Goal: Book appointment/travel/reservation

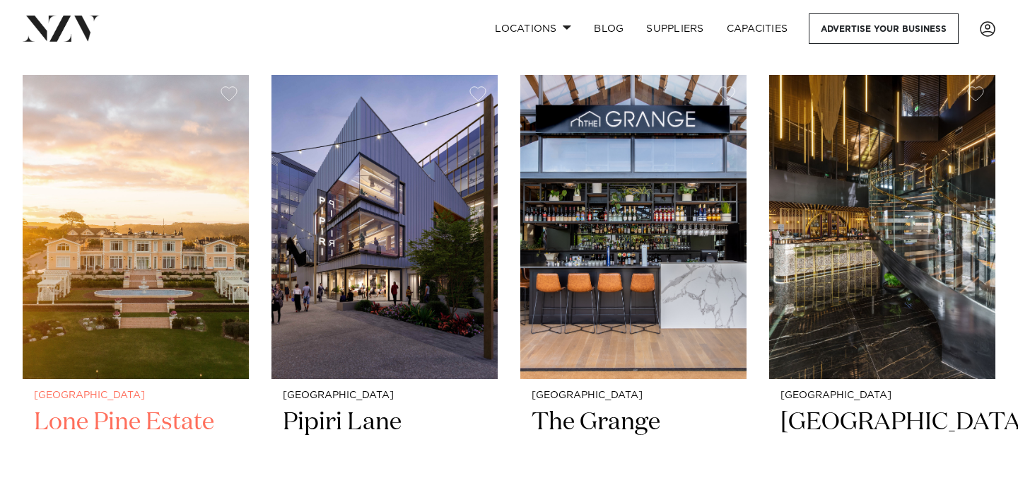
scroll to position [557, 0]
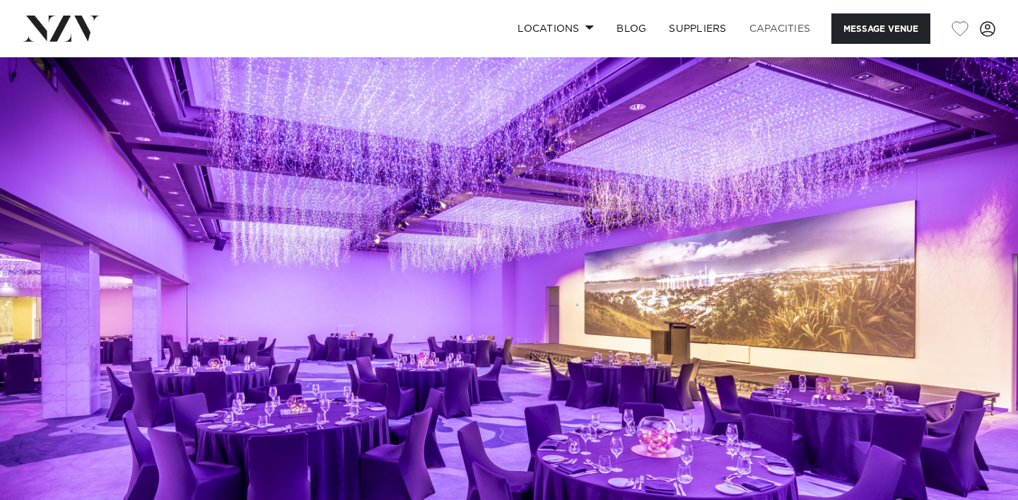
click at [786, 33] on link "Capacities" at bounding box center [780, 28] width 84 height 30
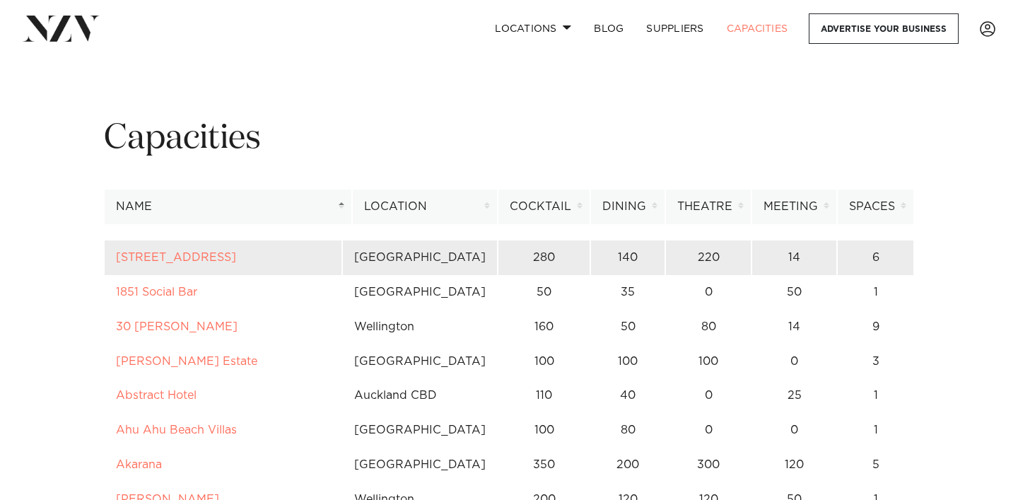
click at [133, 265] on td "[STREET_ADDRESS]" at bounding box center [223, 257] width 238 height 35
click at [135, 257] on link "12 Madden Street" at bounding box center [176, 257] width 120 height 11
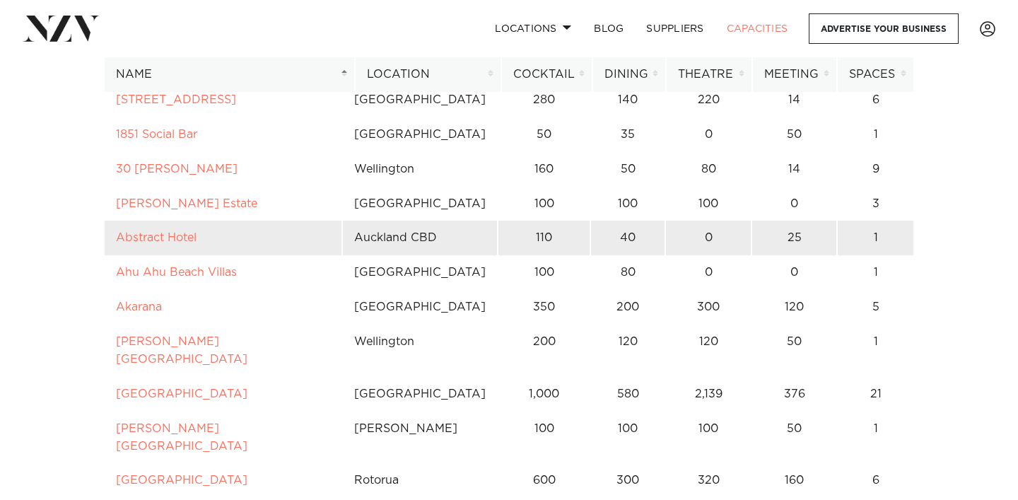
scroll to position [161, 0]
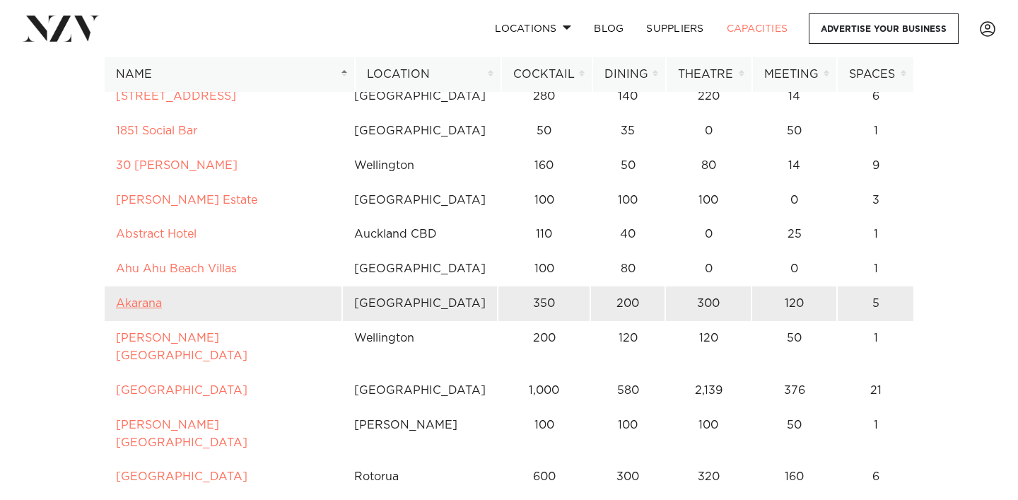
click at [146, 304] on link "Akarana" at bounding box center [139, 303] width 46 height 11
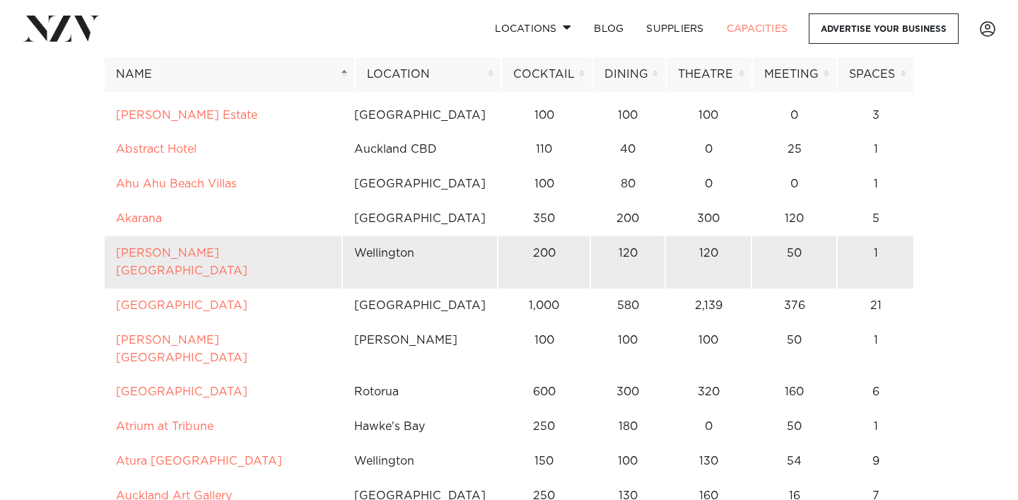
scroll to position [250, 0]
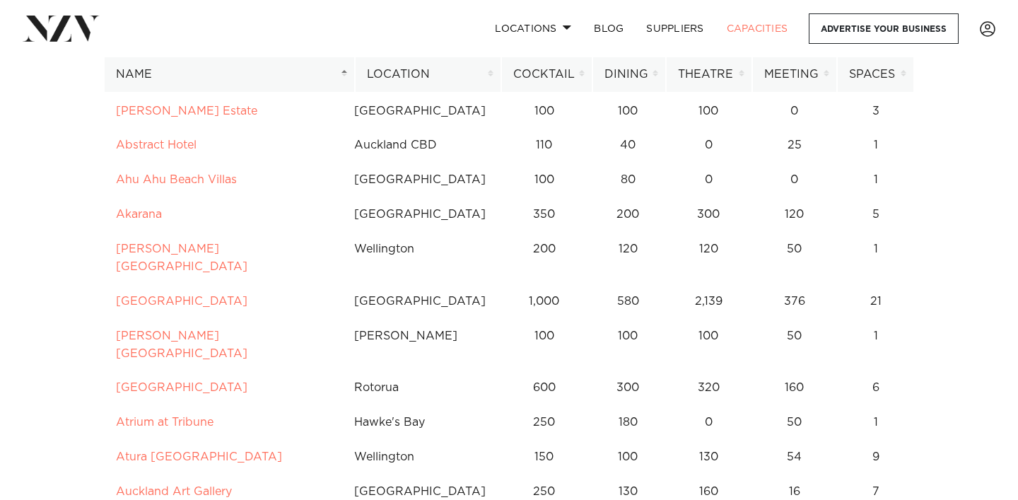
click at [479, 74] on th "Location" at bounding box center [428, 74] width 146 height 35
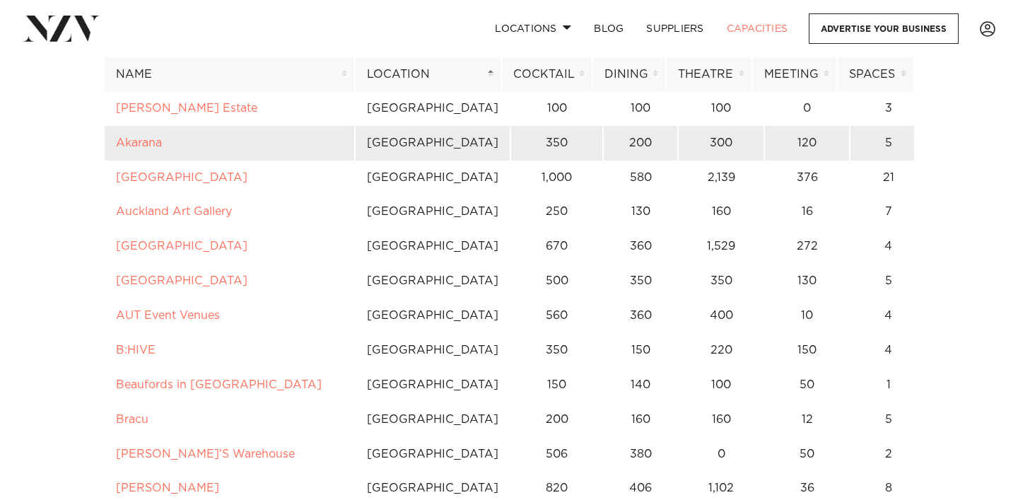
scroll to position [187, 0]
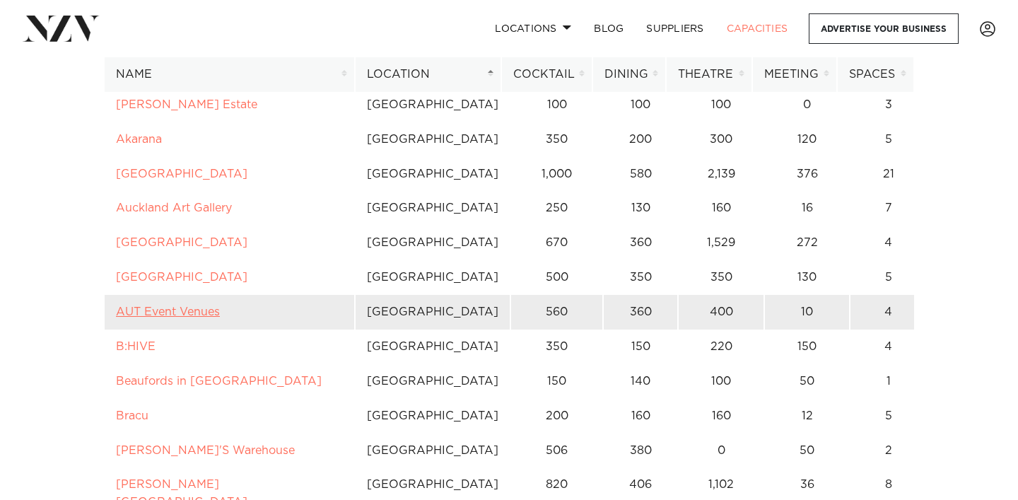
click at [178, 313] on link "AUT Event Venues" at bounding box center [168, 311] width 104 height 11
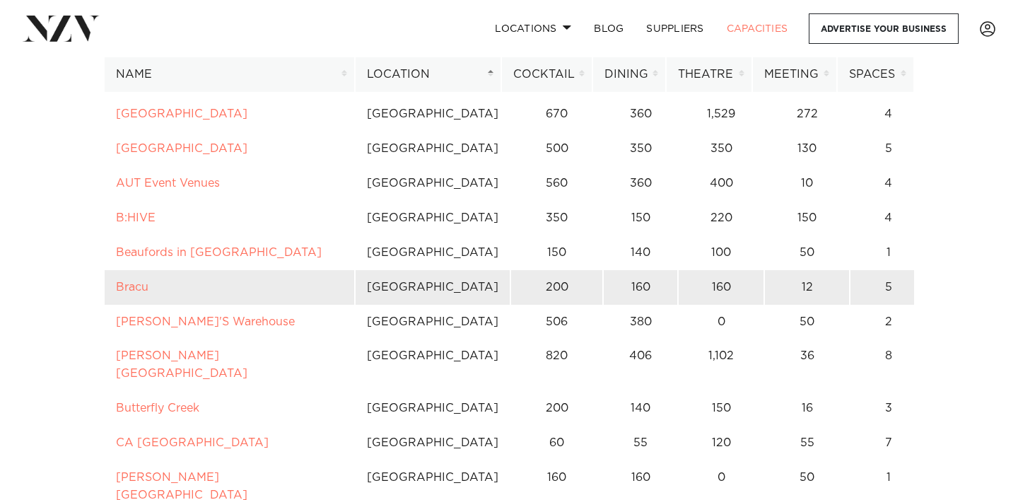
scroll to position [319, 0]
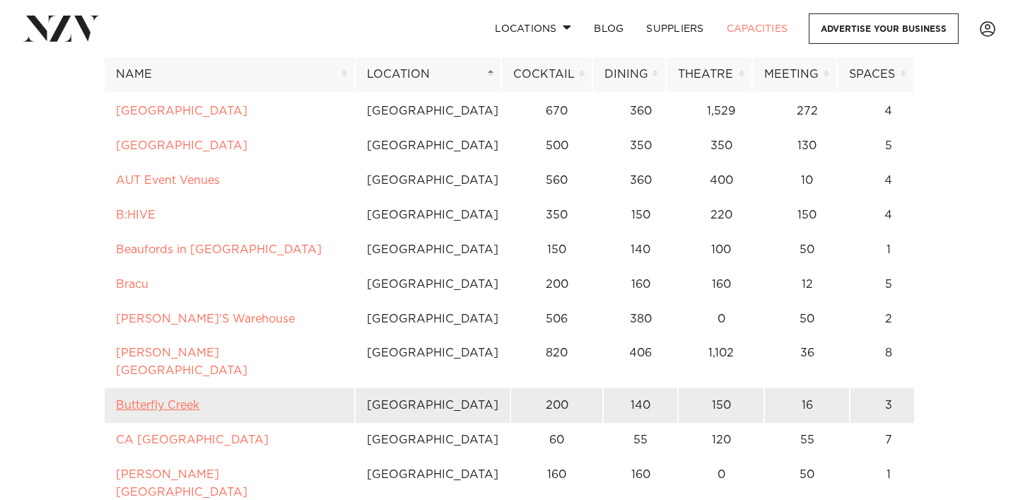
click at [177, 400] on link "Butterfly Creek" at bounding box center [157, 405] width 83 height 11
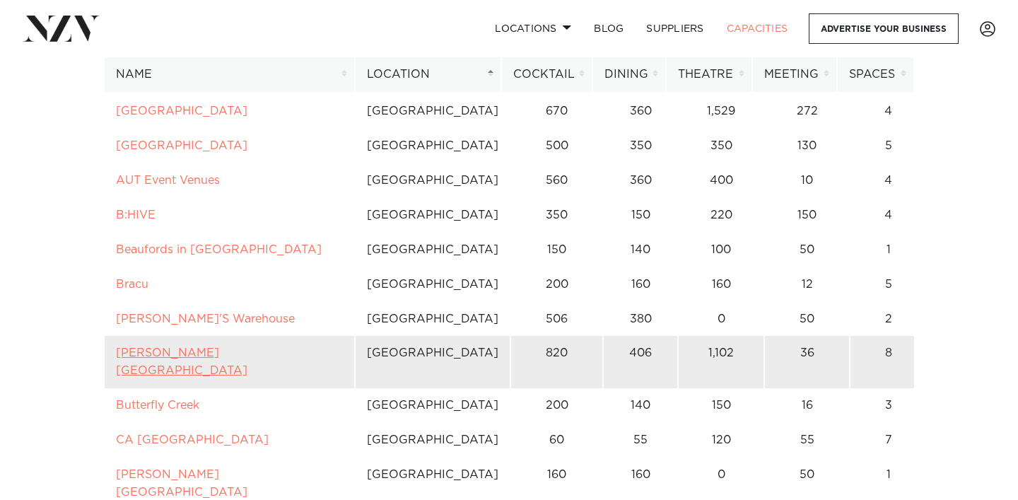
click at [194, 349] on link "Bruce Mason Centre" at bounding box center [182, 361] width 132 height 29
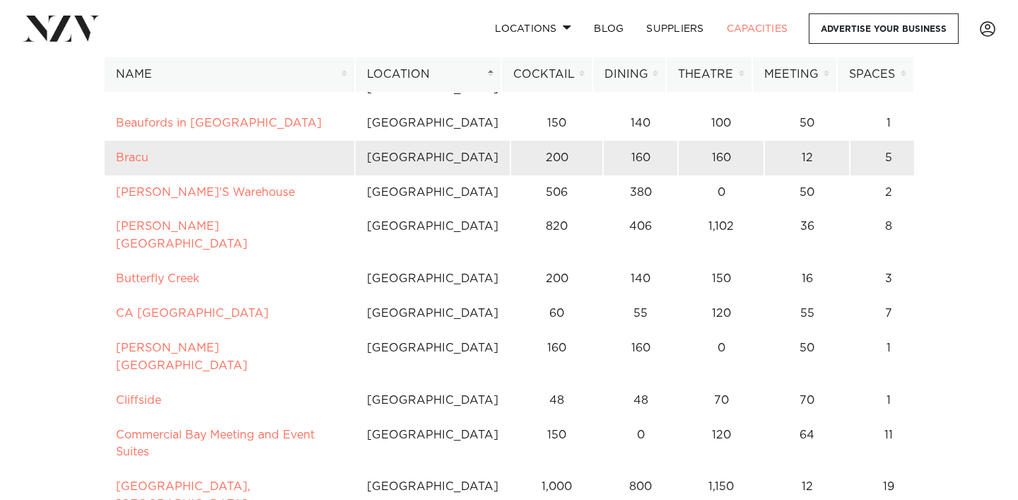
scroll to position [456, 0]
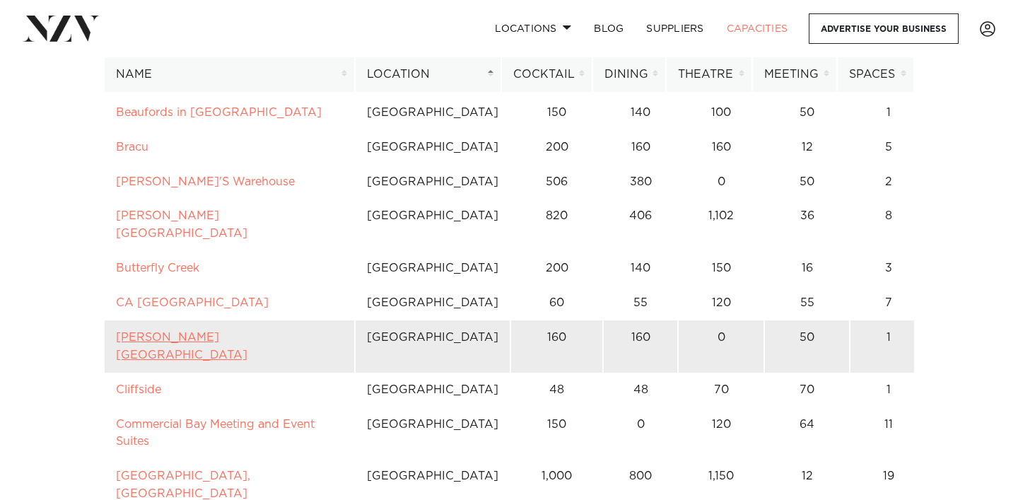
click at [196, 332] on link "[PERSON_NAME][GEOGRAPHIC_DATA]" at bounding box center [182, 346] width 132 height 29
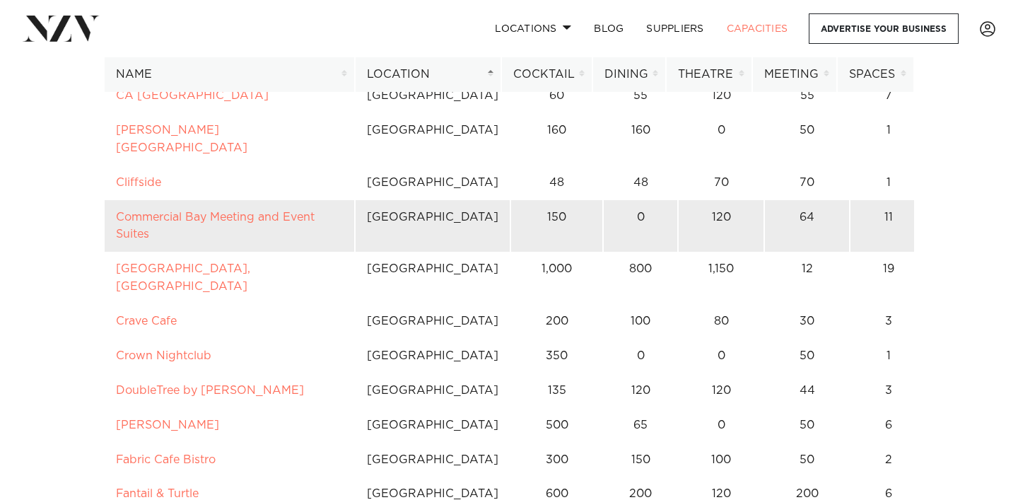
scroll to position [664, 0]
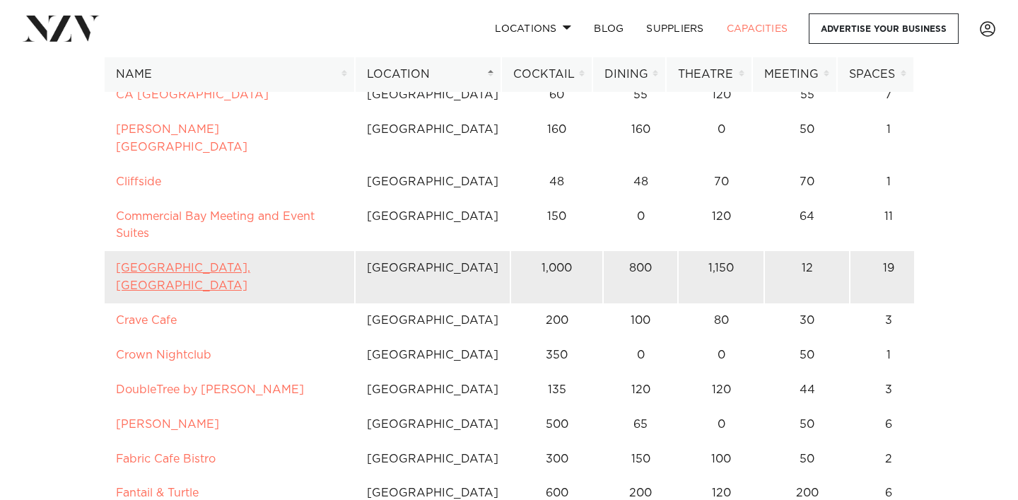
click at [192, 262] on link "Cordis, Auckland" at bounding box center [183, 276] width 134 height 29
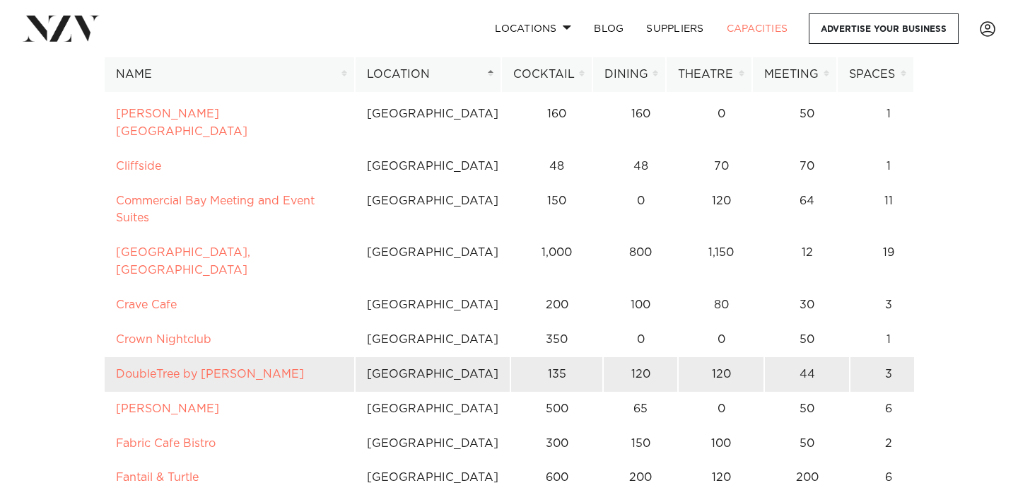
scroll to position [681, 0]
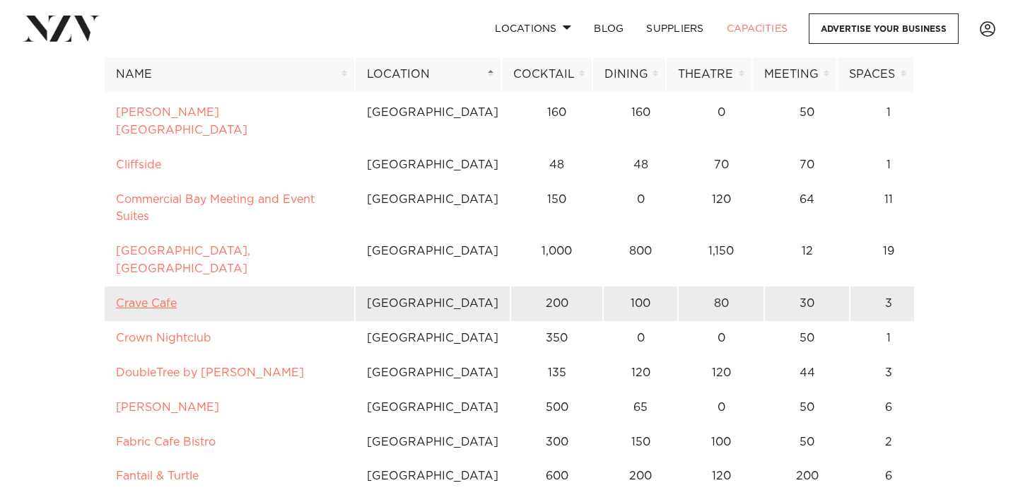
click at [148, 298] on link "Crave Cafe" at bounding box center [146, 303] width 61 height 11
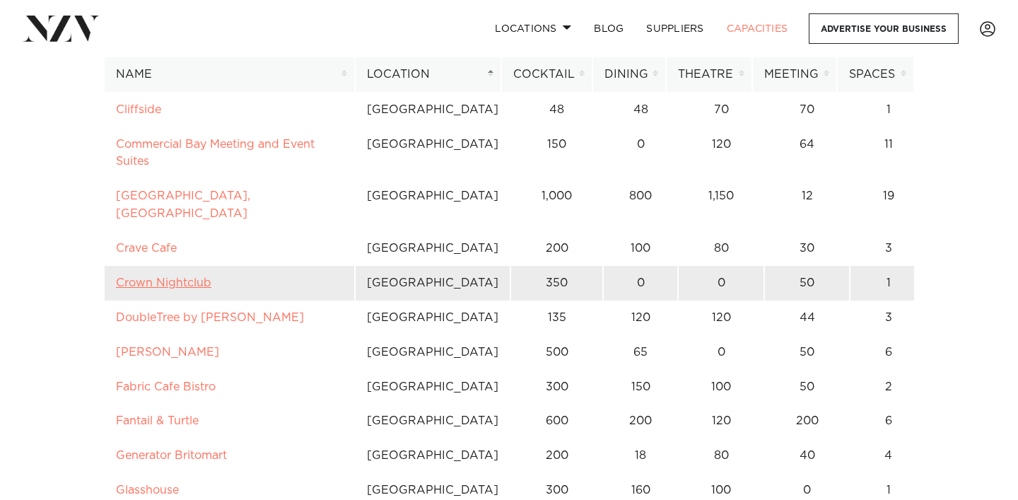
scroll to position [741, 0]
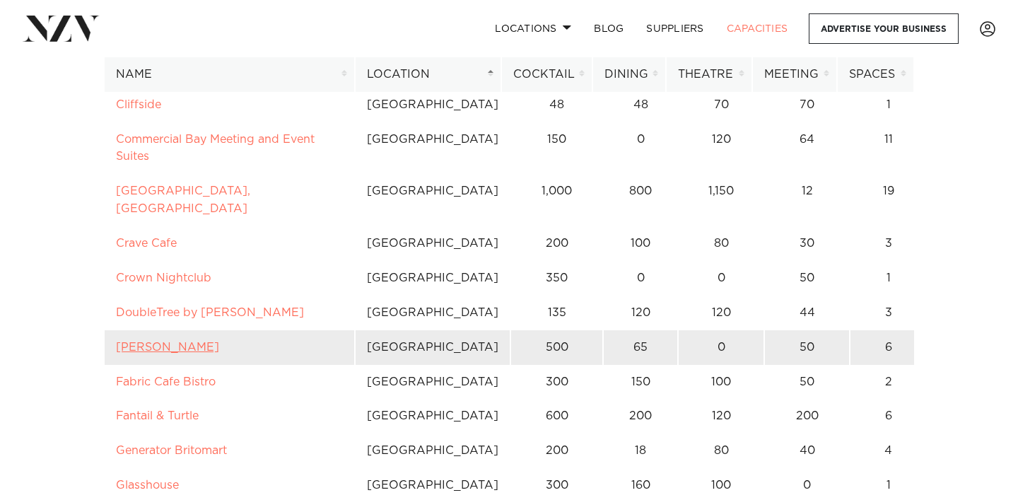
click at [146, 342] on link "[PERSON_NAME]" at bounding box center [167, 347] width 103 height 11
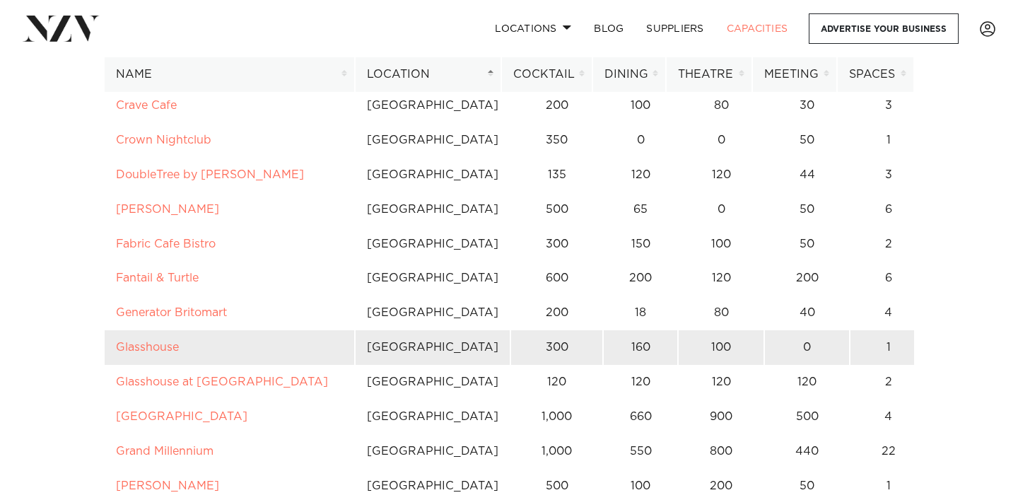
scroll to position [884, 0]
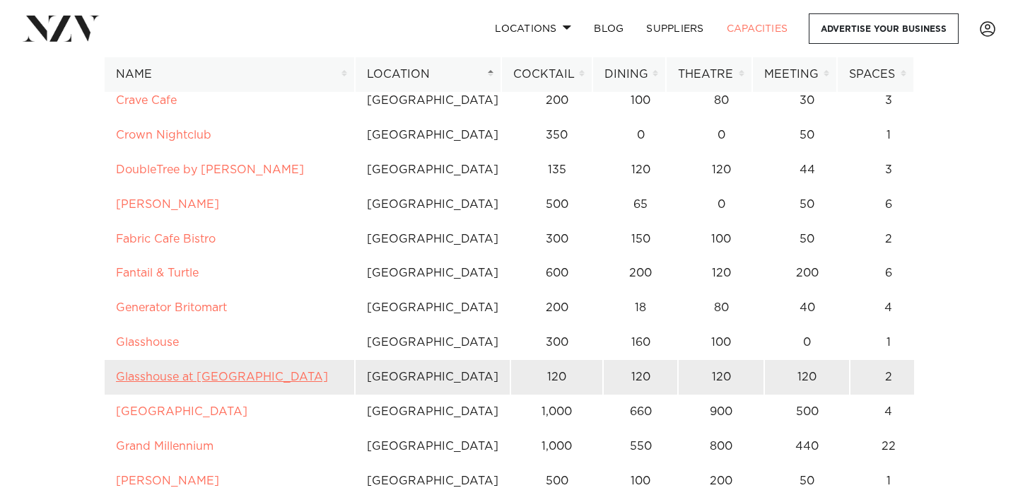
click at [235, 371] on link "Glasshouse at [GEOGRAPHIC_DATA]" at bounding box center [222, 376] width 212 height 11
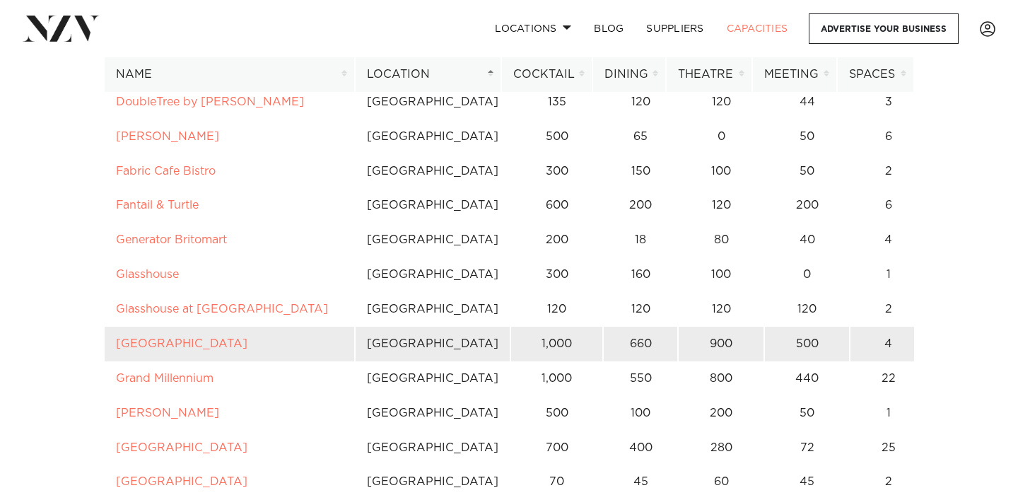
scroll to position [954, 0]
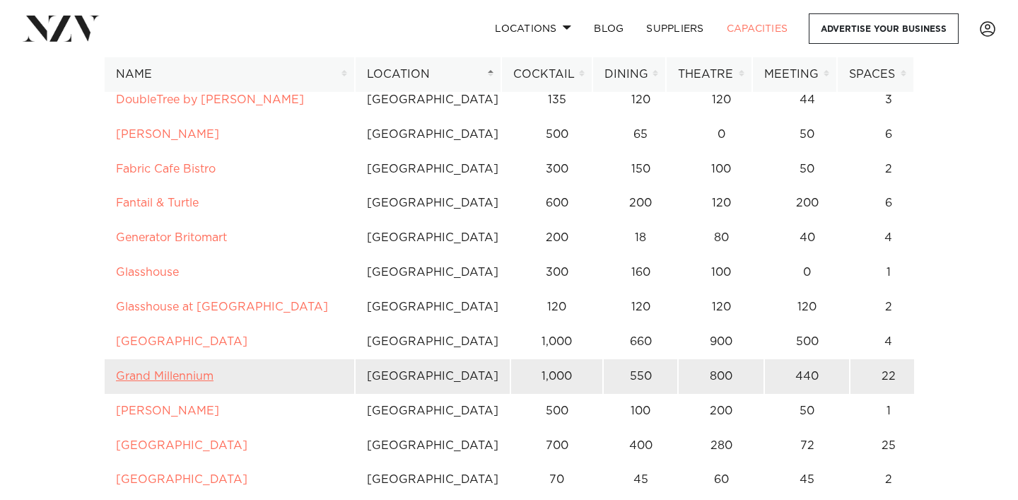
click at [176, 371] on link "Grand Millennium" at bounding box center [165, 376] width 98 height 11
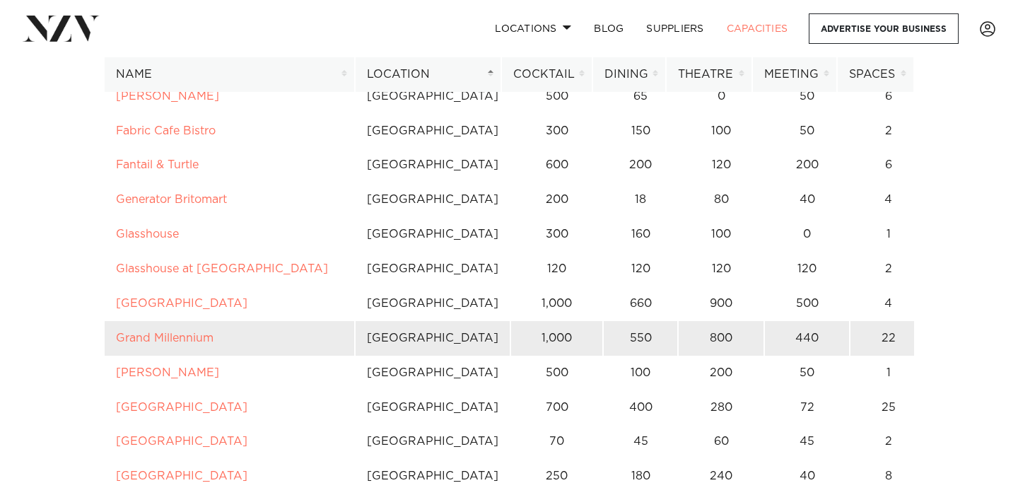
scroll to position [994, 0]
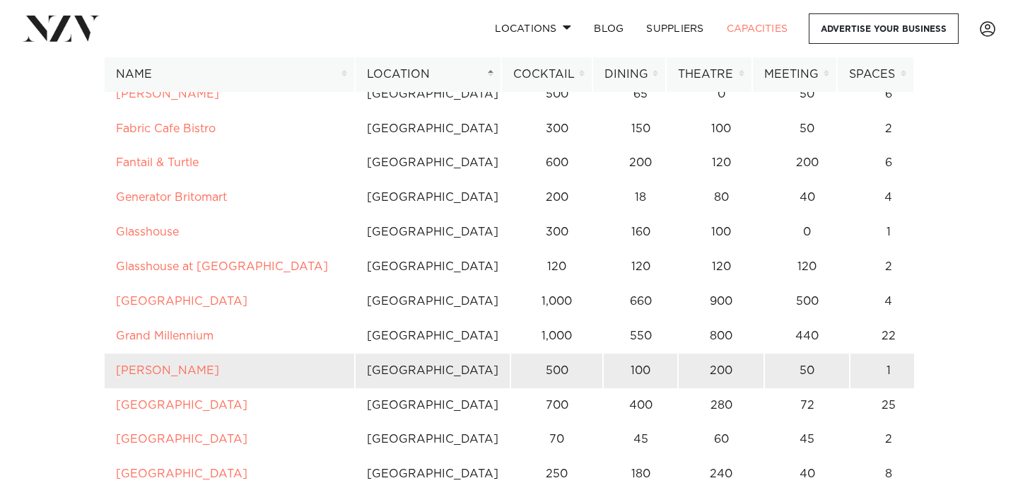
click at [140, 354] on td "Hastie" at bounding box center [229, 371] width 251 height 35
click at [138, 365] on link "Hastie" at bounding box center [167, 370] width 103 height 11
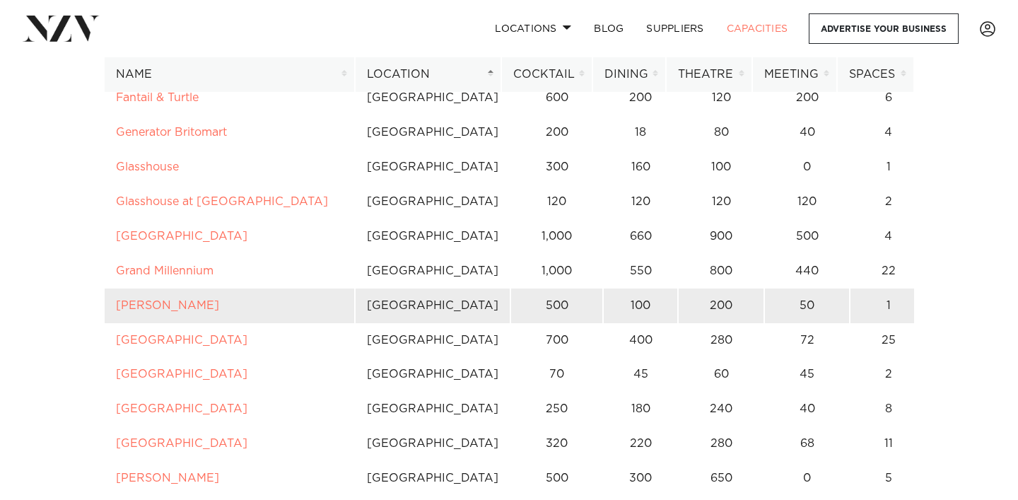
scroll to position [1063, 0]
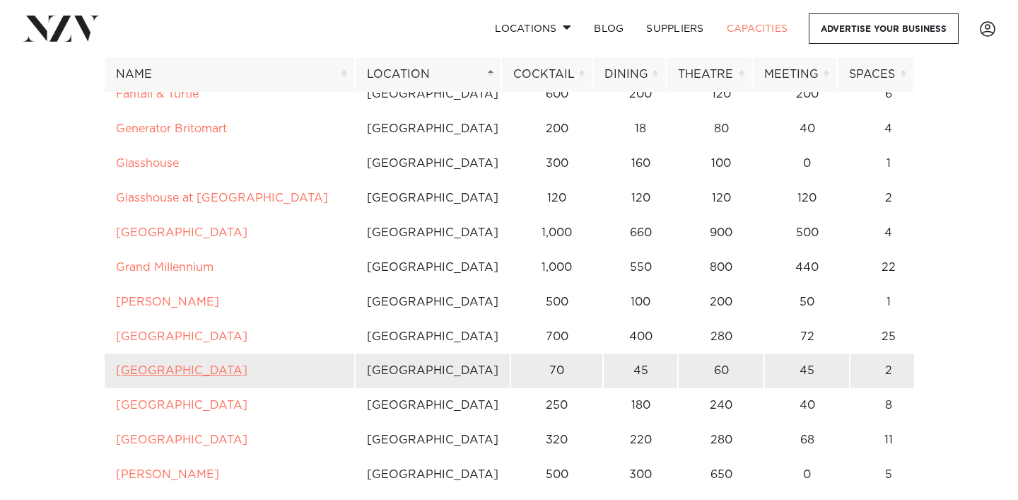
click at [214, 365] on link "Howick Historical Village" at bounding box center [182, 370] width 132 height 11
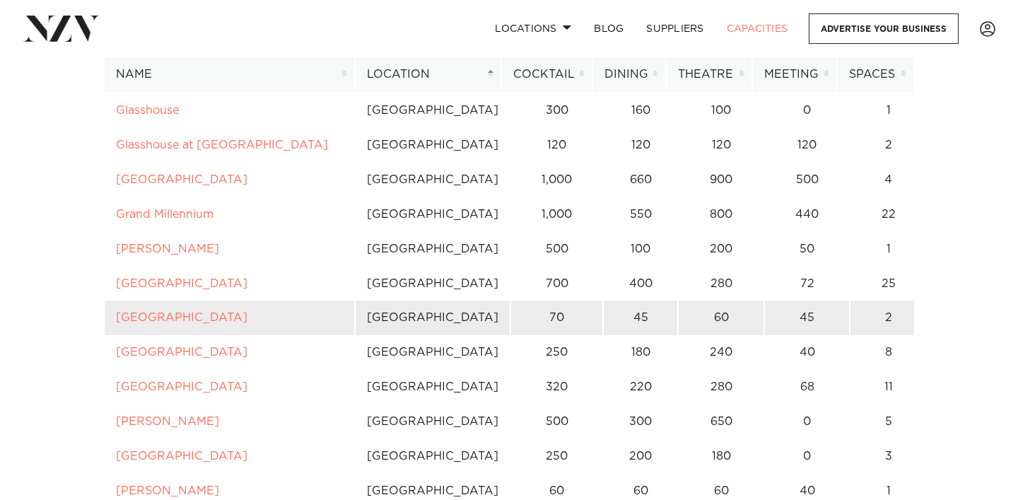
scroll to position [1117, 0]
click at [215, 380] on link "JW Marriott Auckland" at bounding box center [182, 385] width 132 height 11
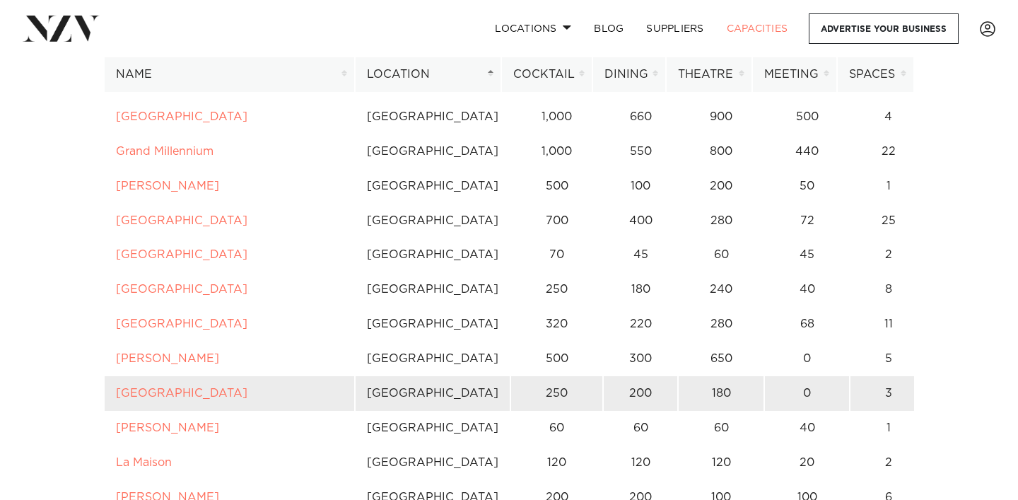
scroll to position [1182, 0]
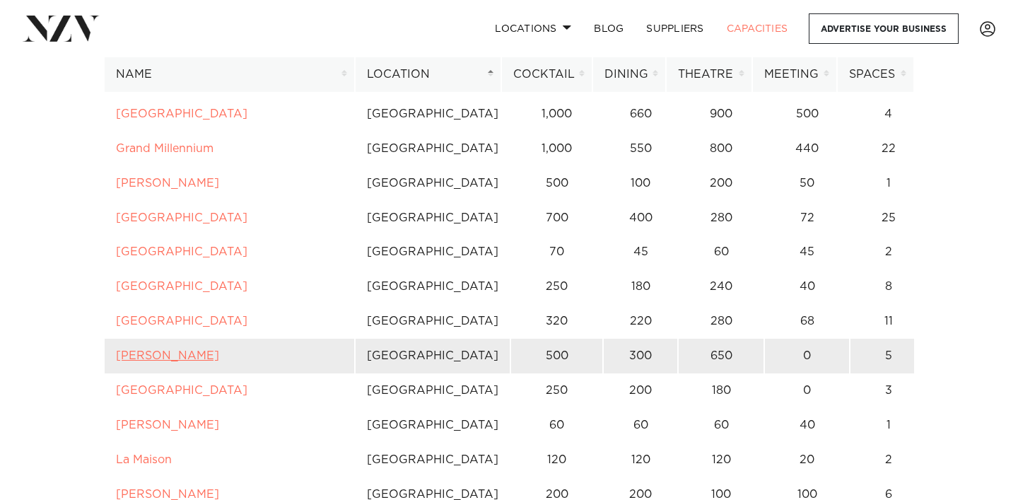
click at [187, 350] on link "Karaka Pavilion" at bounding box center [167, 355] width 103 height 11
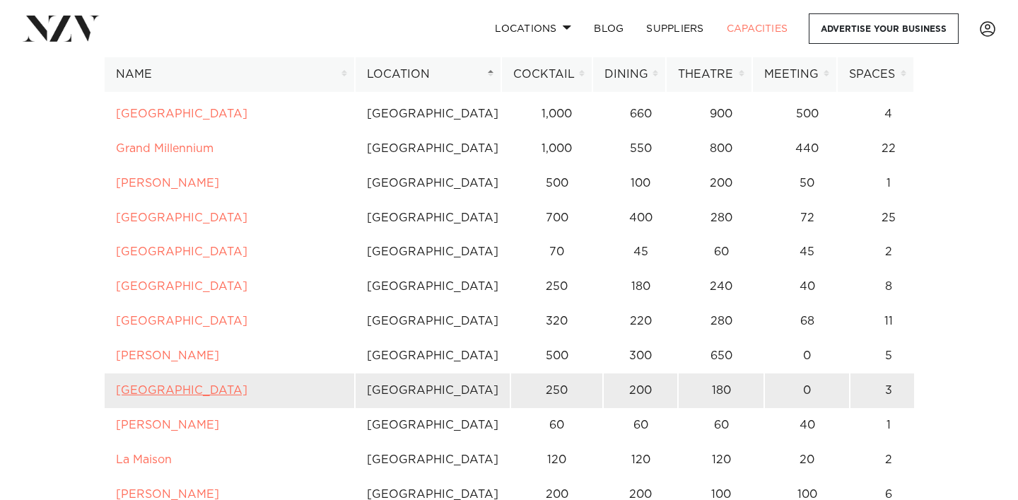
click at [161, 385] on link "Kauri Bay" at bounding box center [182, 390] width 132 height 11
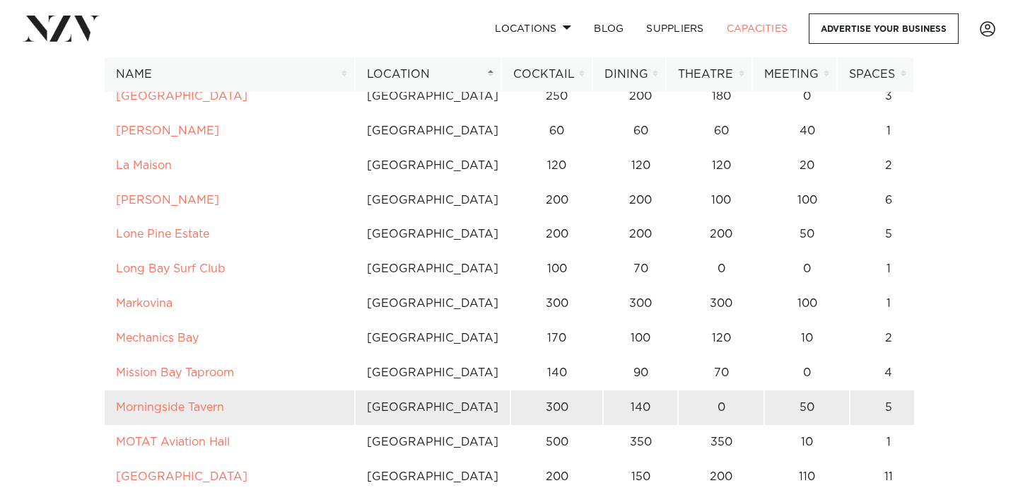
scroll to position [1485, 0]
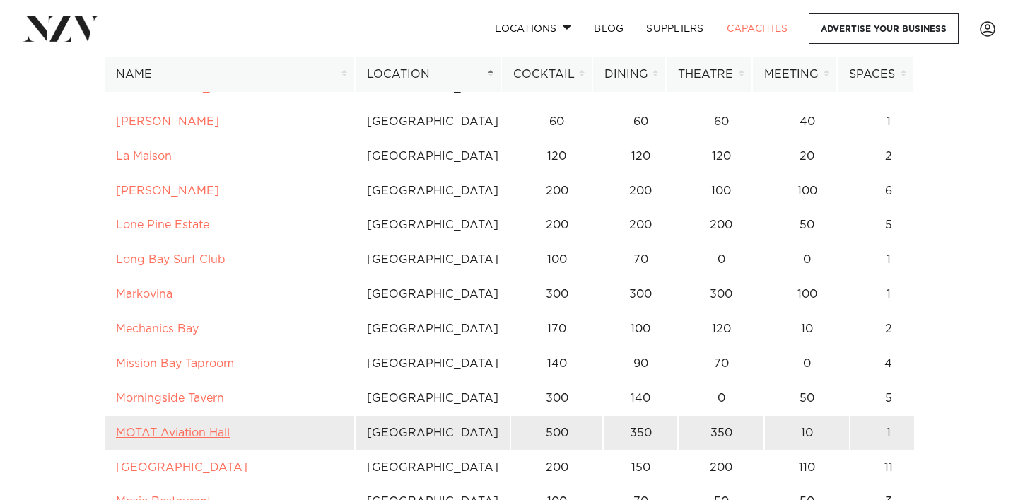
click at [209, 427] on link "MOTAT Aviation Hall" at bounding box center [173, 432] width 114 height 11
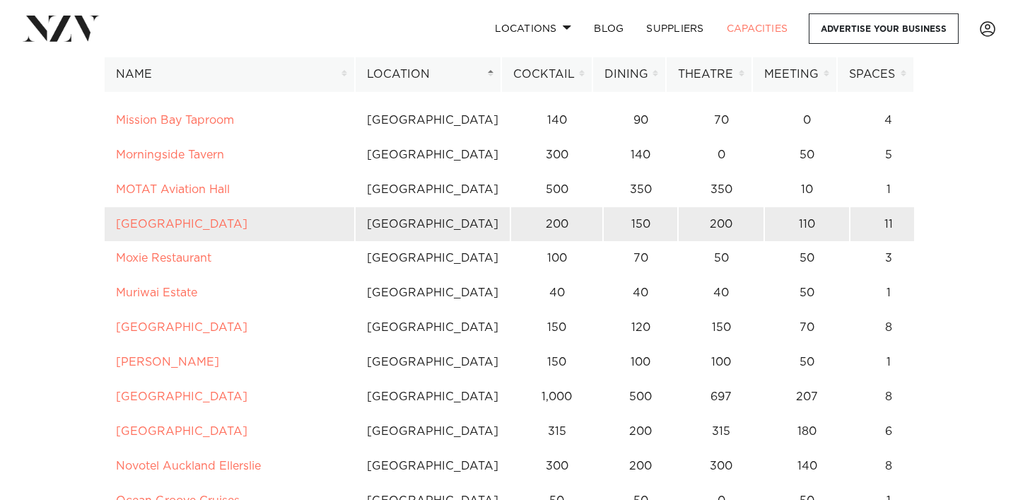
scroll to position [1736, 0]
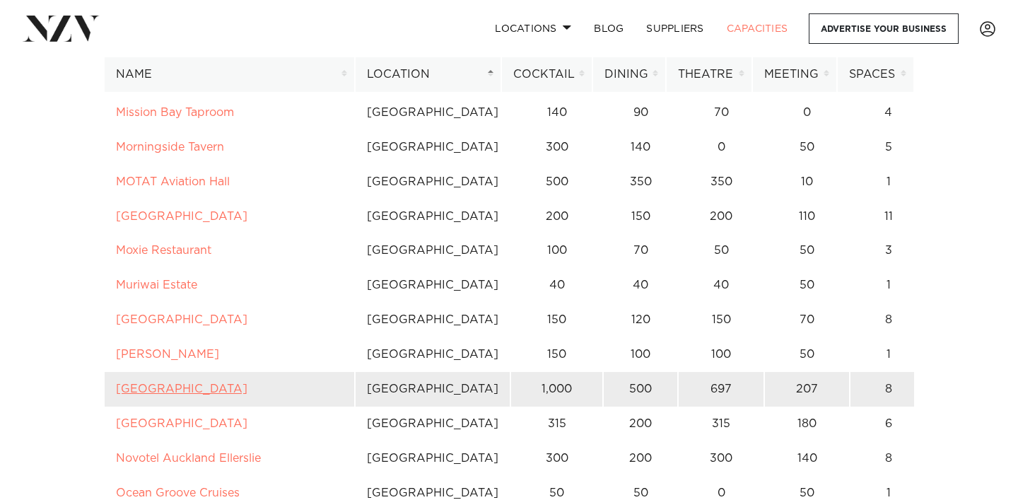
click at [206, 383] on link "North Harbour Stadium" at bounding box center [182, 388] width 132 height 11
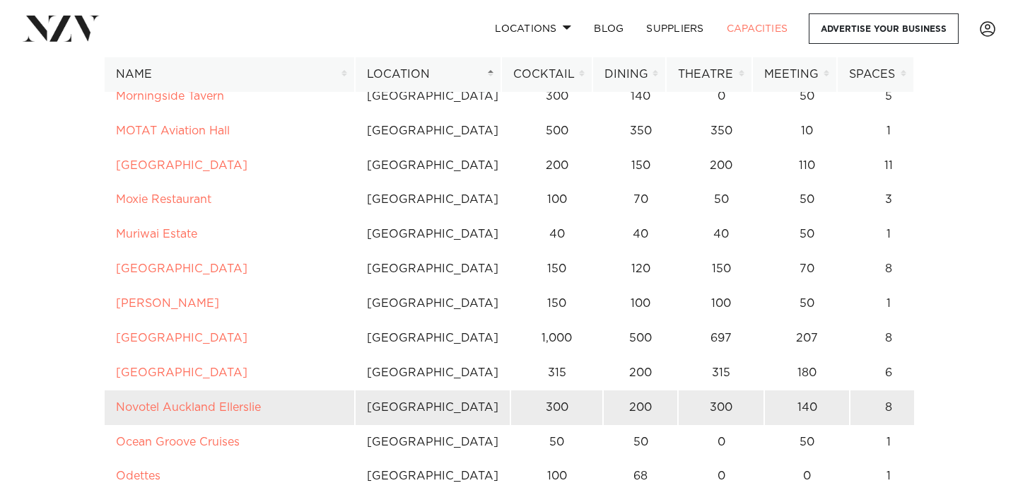
scroll to position [1790, 0]
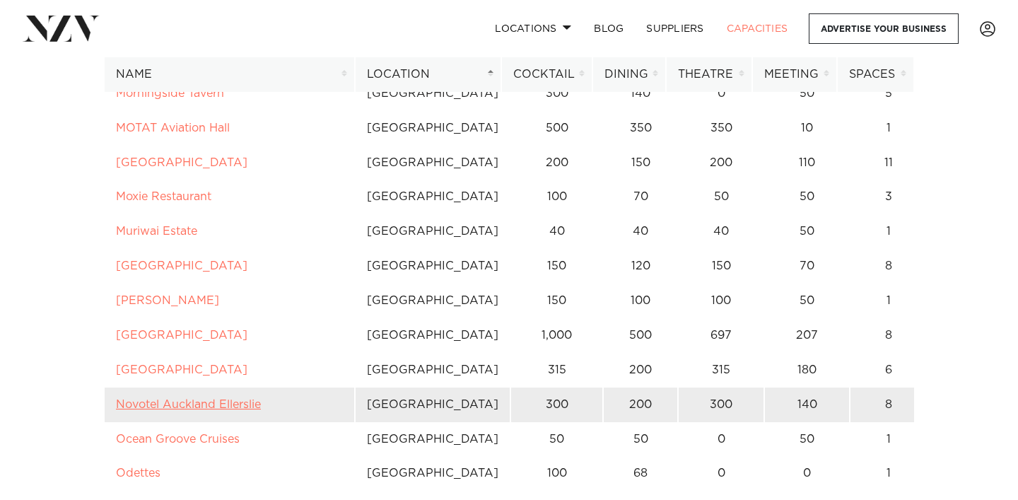
click at [179, 399] on link "Novotel Auckland Ellerslie" at bounding box center [188, 404] width 145 height 11
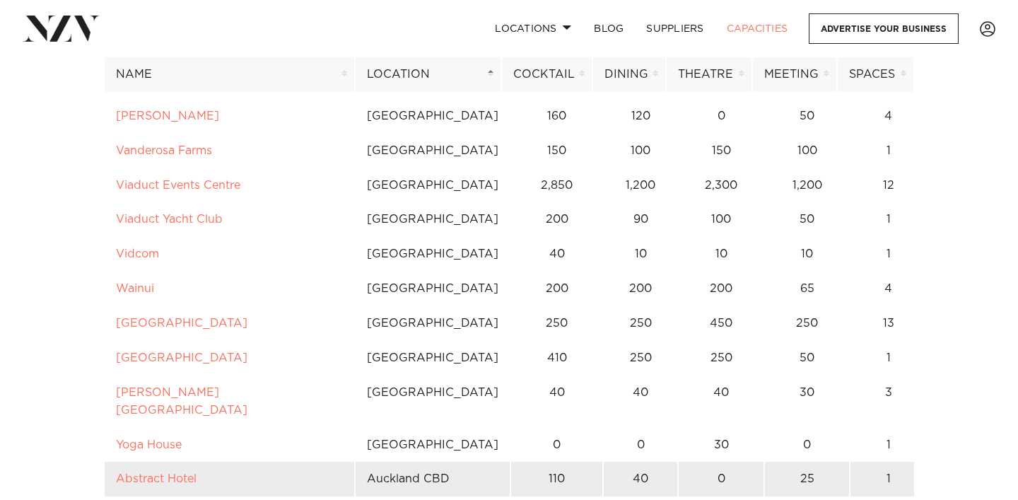
scroll to position [3940, 0]
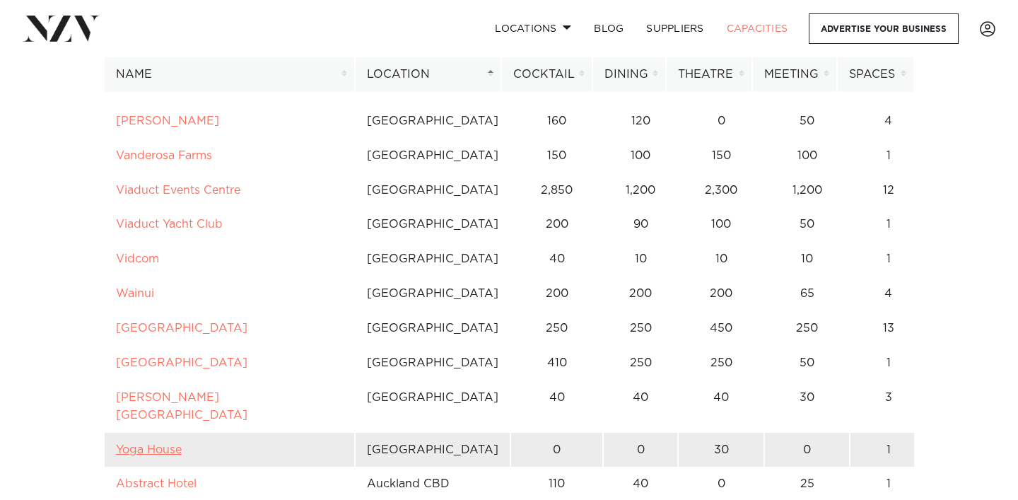
click at [162, 444] on link "Yoga House" at bounding box center [149, 449] width 66 height 11
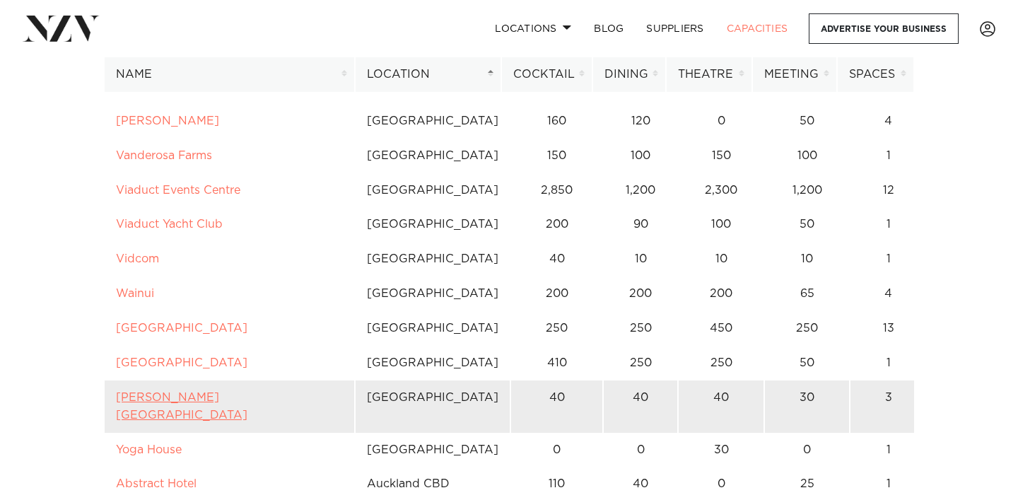
click at [214, 392] on link "Woodhouse Mountain Lodge" at bounding box center [182, 406] width 132 height 29
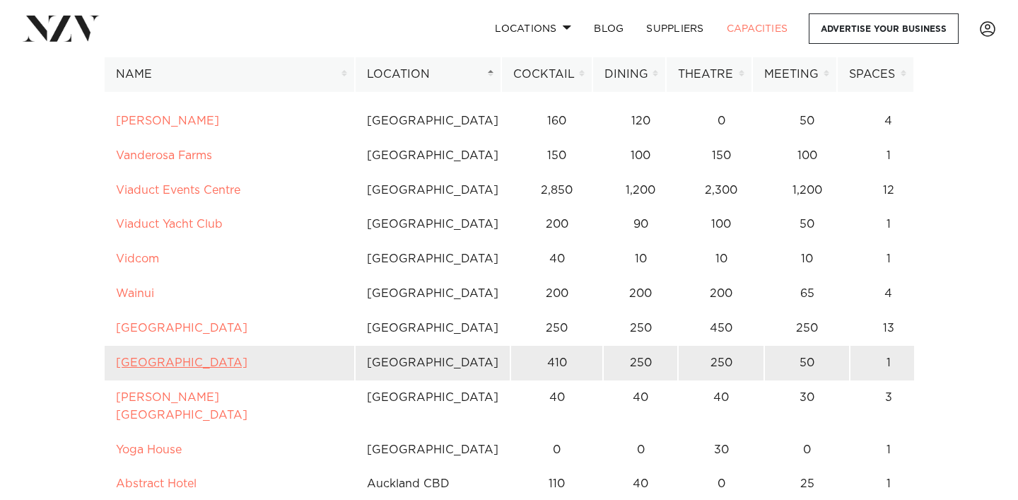
click at [178, 357] on link "Wharfside Event Centre" at bounding box center [182, 362] width 132 height 11
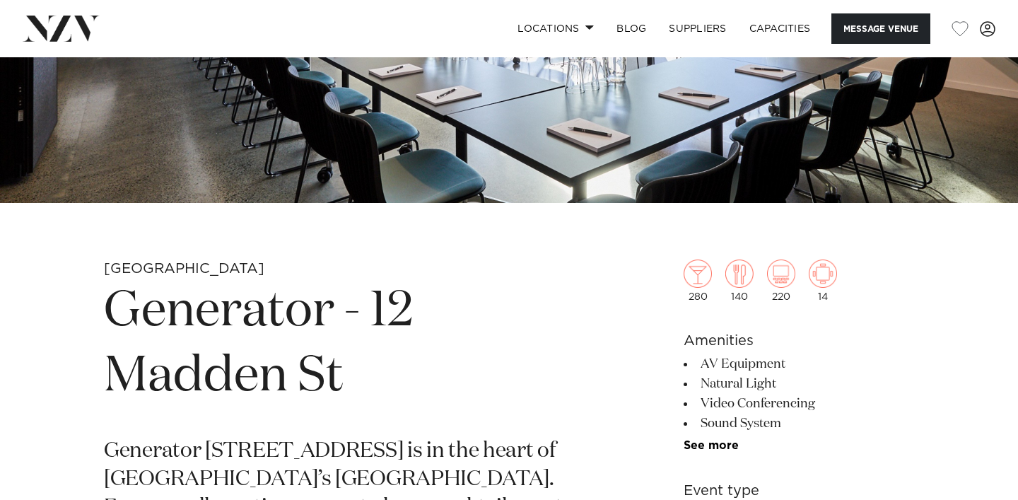
scroll to position [337, 0]
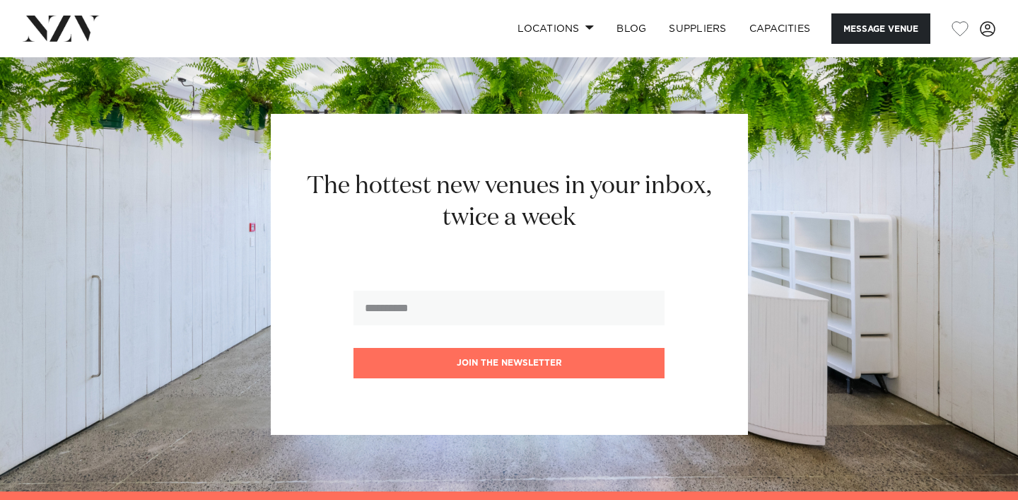
scroll to position [2228, 0]
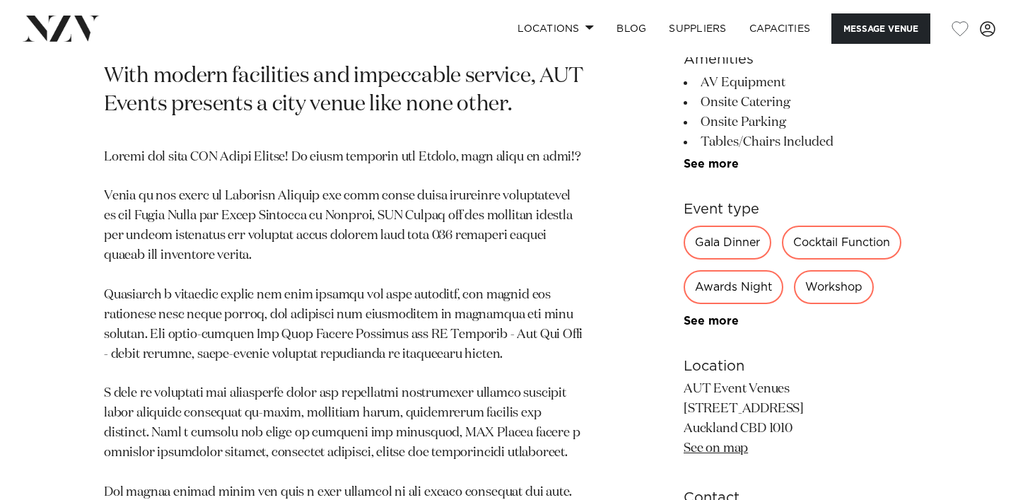
scroll to position [602, 0]
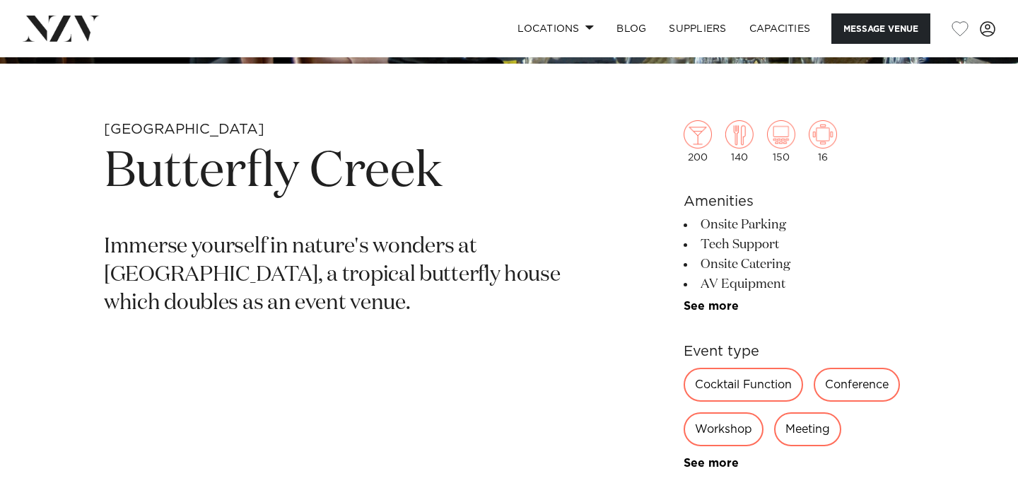
scroll to position [472, 0]
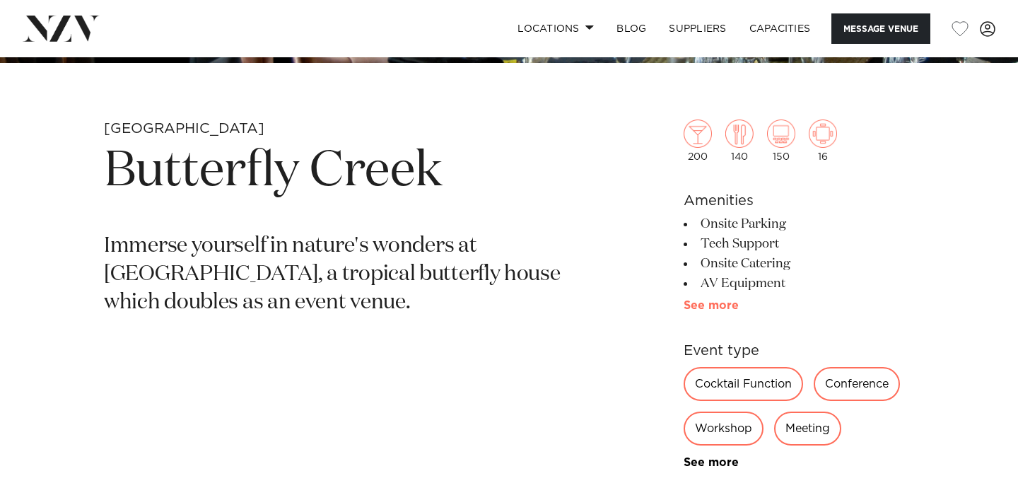
click at [707, 309] on link "See more" at bounding box center [739, 305] width 110 height 11
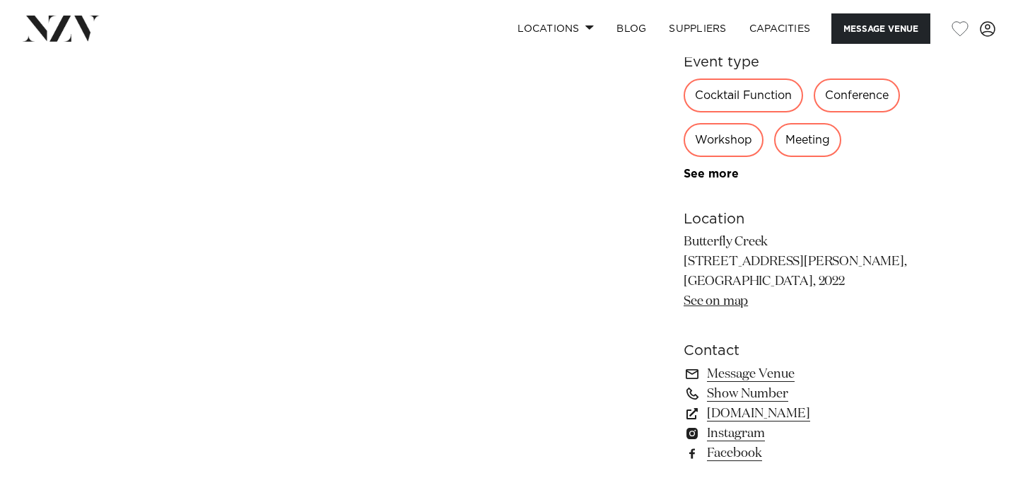
scroll to position [888, 0]
click at [716, 174] on link "See more" at bounding box center [739, 173] width 110 height 11
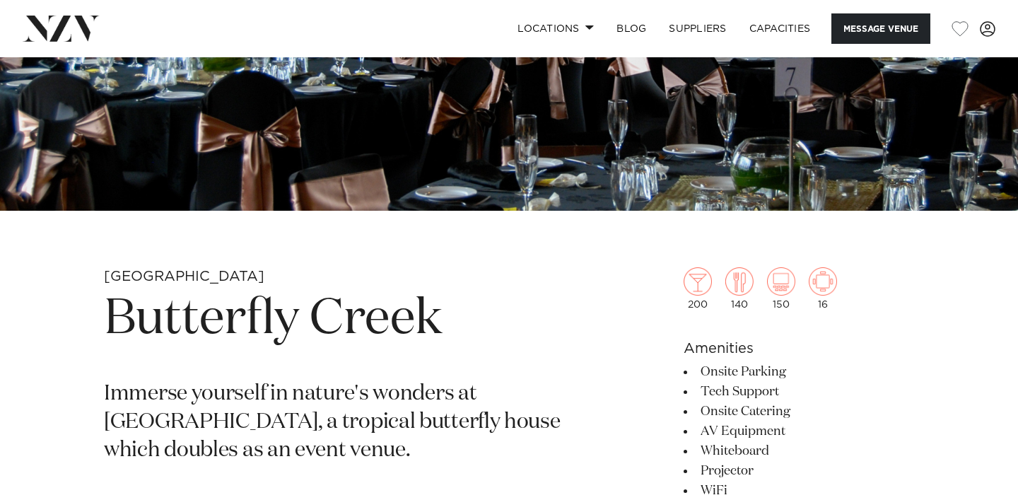
scroll to position [0, 0]
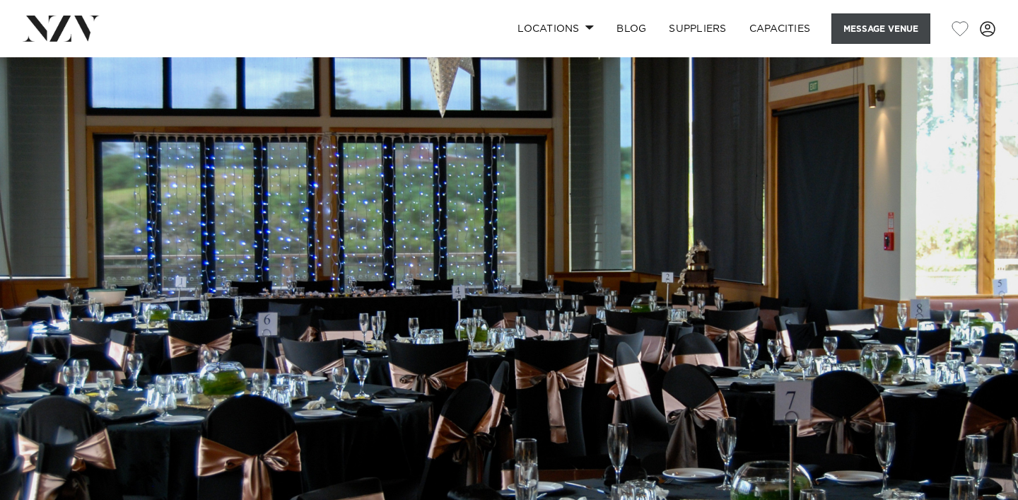
click at [875, 35] on button "Message Venue" at bounding box center [881, 28] width 99 height 30
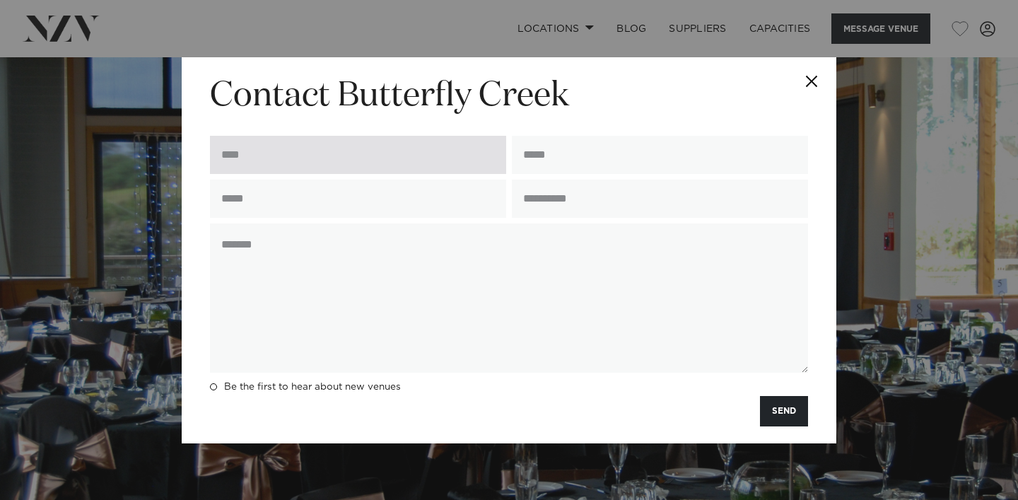
click at [336, 161] on input "text" at bounding box center [358, 155] width 296 height 38
type input "**********"
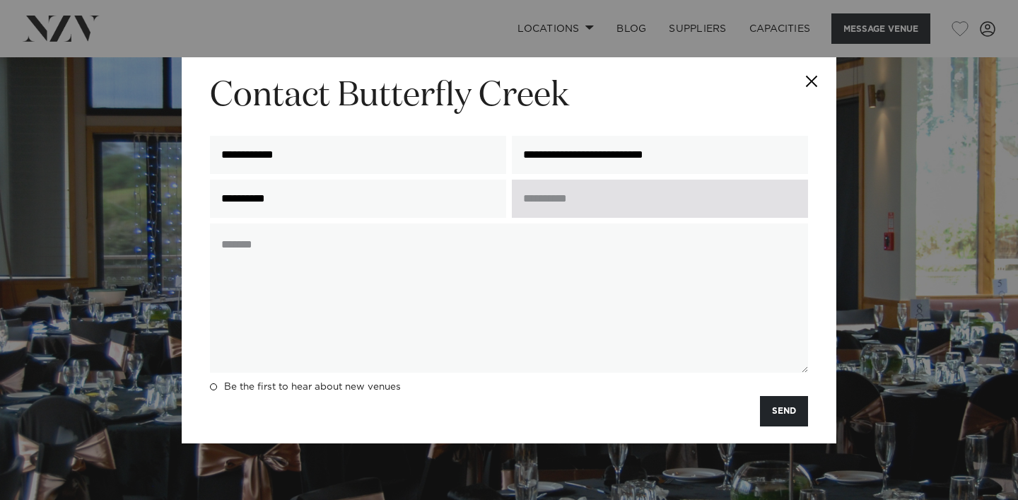
click at [566, 194] on input "text" at bounding box center [660, 199] width 296 height 38
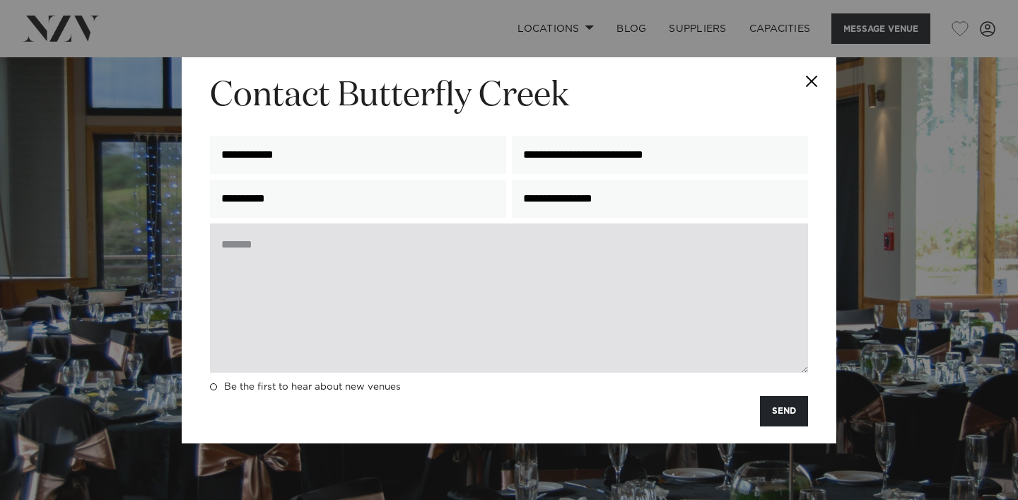
type input "**********"
click at [463, 255] on textarea at bounding box center [509, 297] width 598 height 149
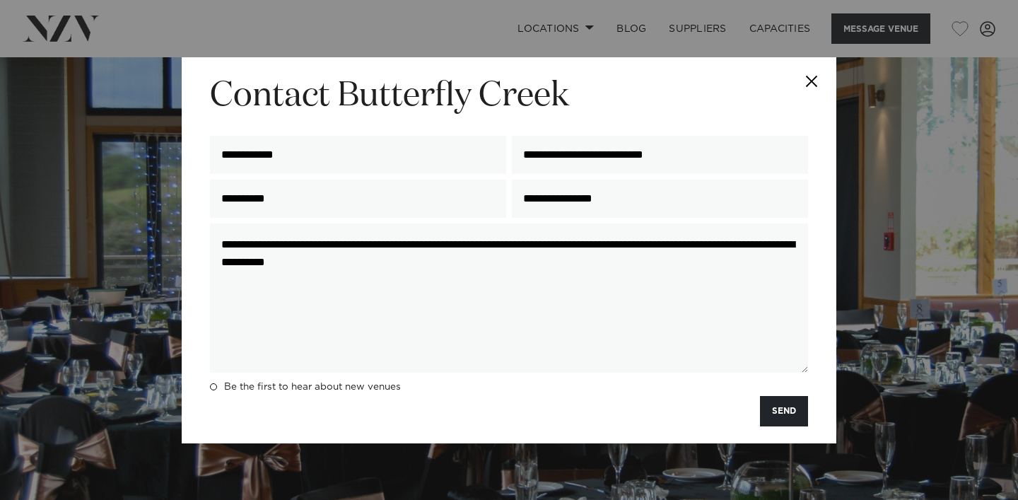
type textarea "**********"
click at [785, 406] on button "SEND" at bounding box center [784, 411] width 48 height 30
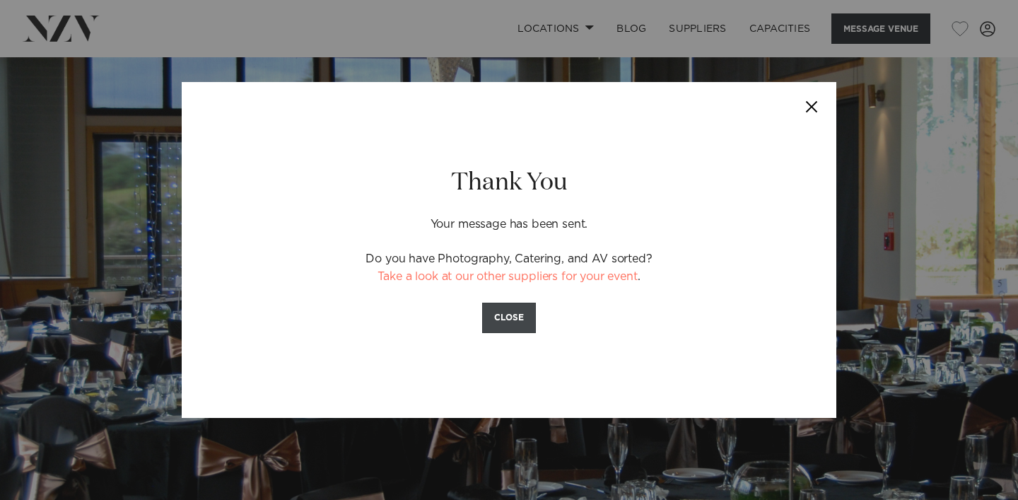
click at [519, 318] on button "CLOSE" at bounding box center [509, 318] width 54 height 30
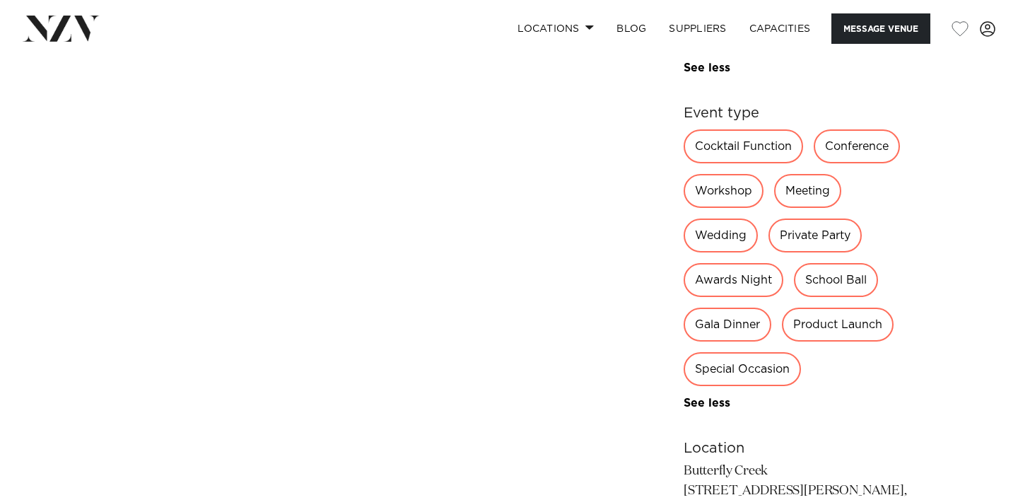
scroll to position [836, 0]
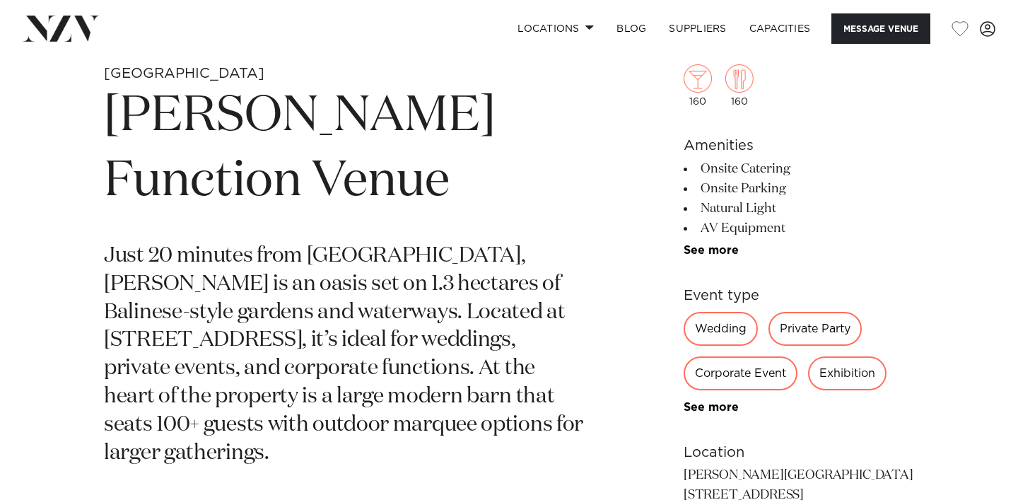
scroll to position [581, 0]
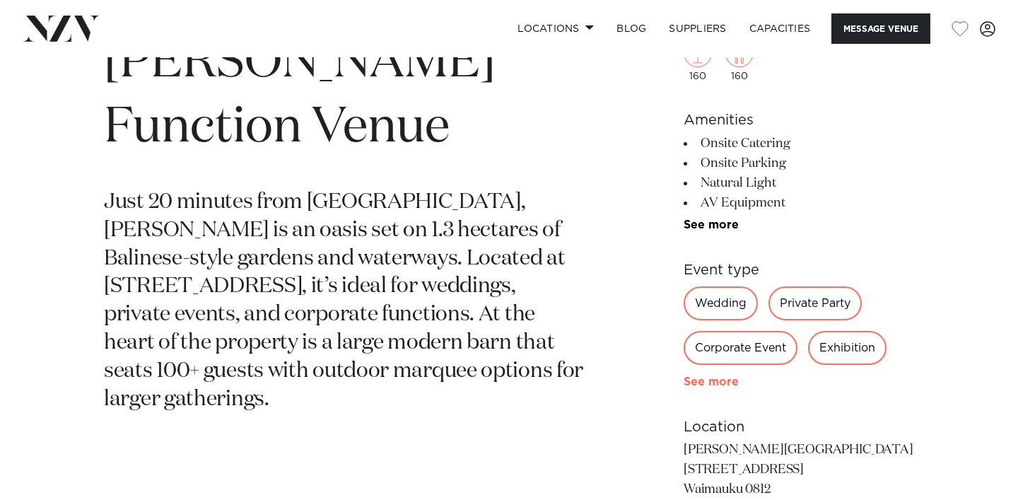
click at [726, 382] on link "See more" at bounding box center [739, 381] width 110 height 11
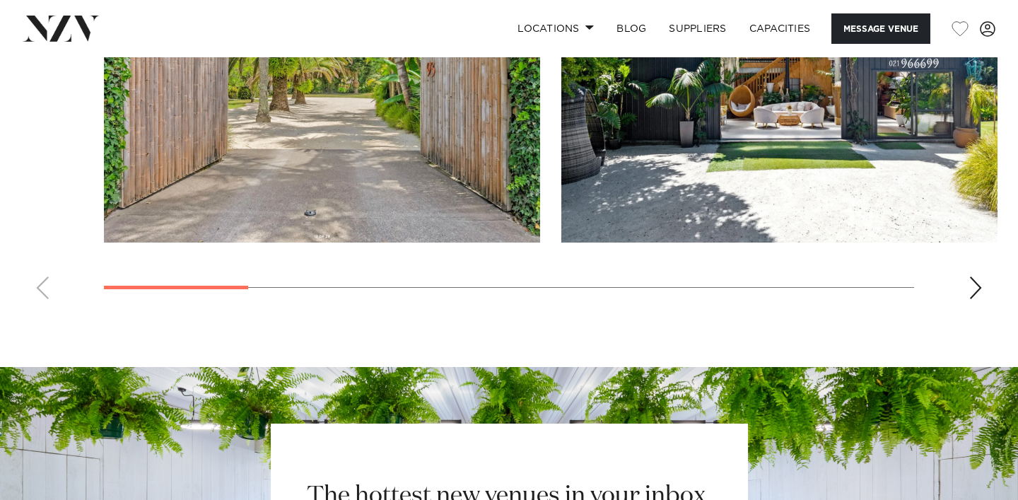
scroll to position [1507, 0]
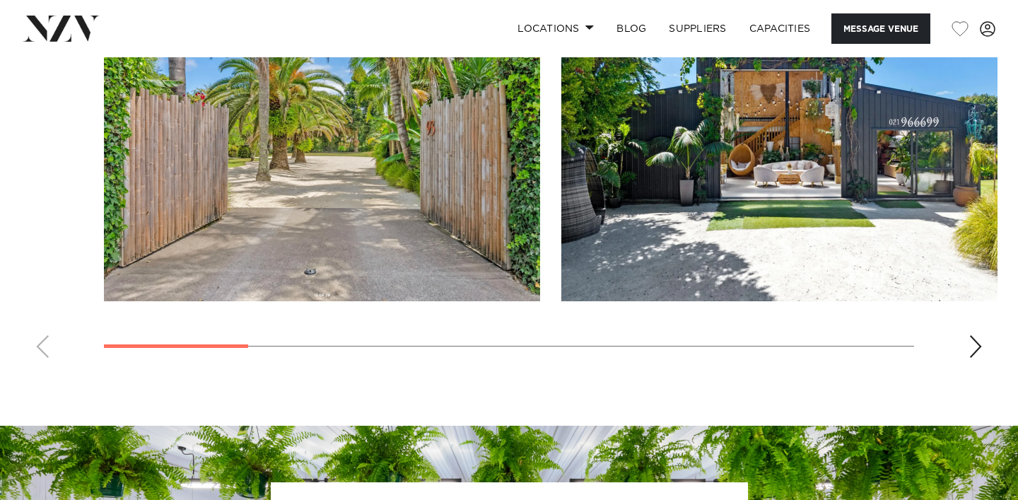
click at [966, 369] on swiper-container at bounding box center [509, 175] width 1018 height 388
click at [974, 358] on div "Next slide" at bounding box center [976, 346] width 14 height 23
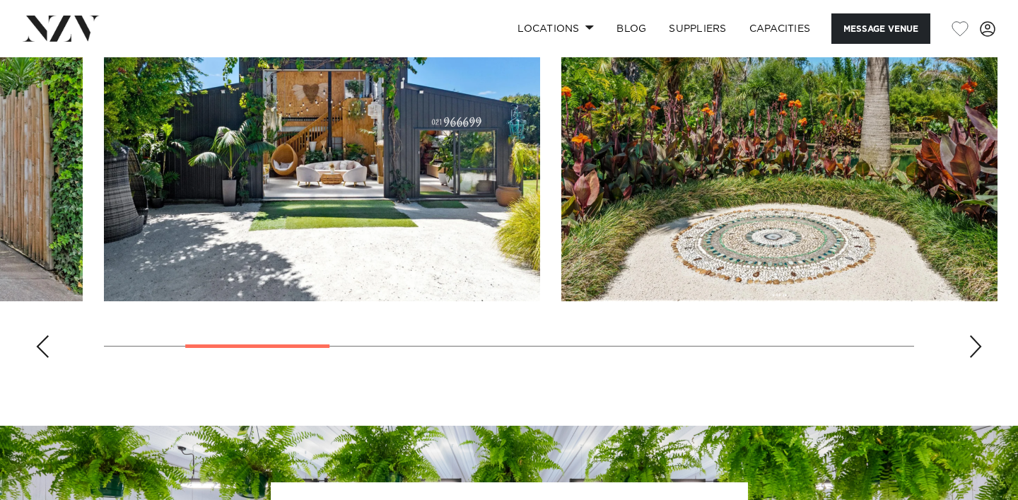
click at [974, 358] on div "Next slide" at bounding box center [976, 346] width 14 height 23
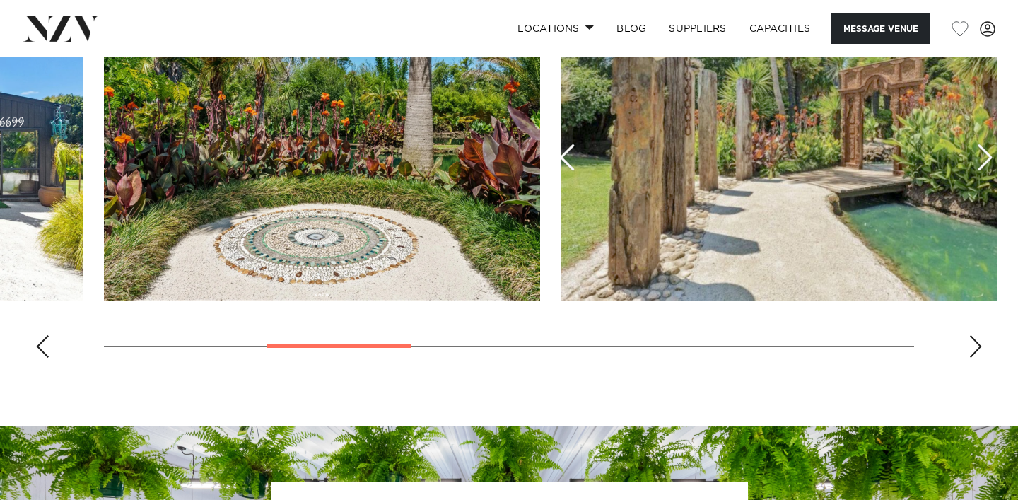
click at [974, 358] on div "Next slide" at bounding box center [976, 346] width 14 height 23
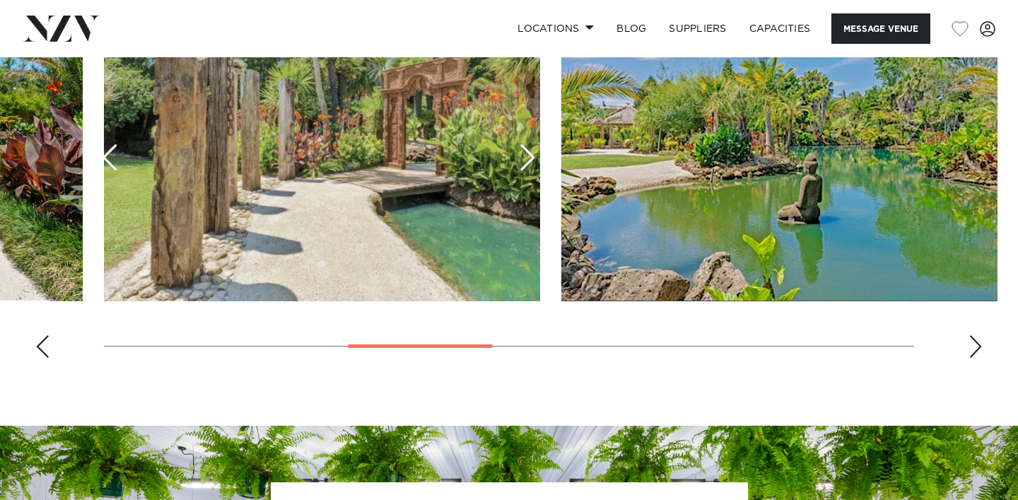
click at [974, 358] on div "Next slide" at bounding box center [976, 346] width 14 height 23
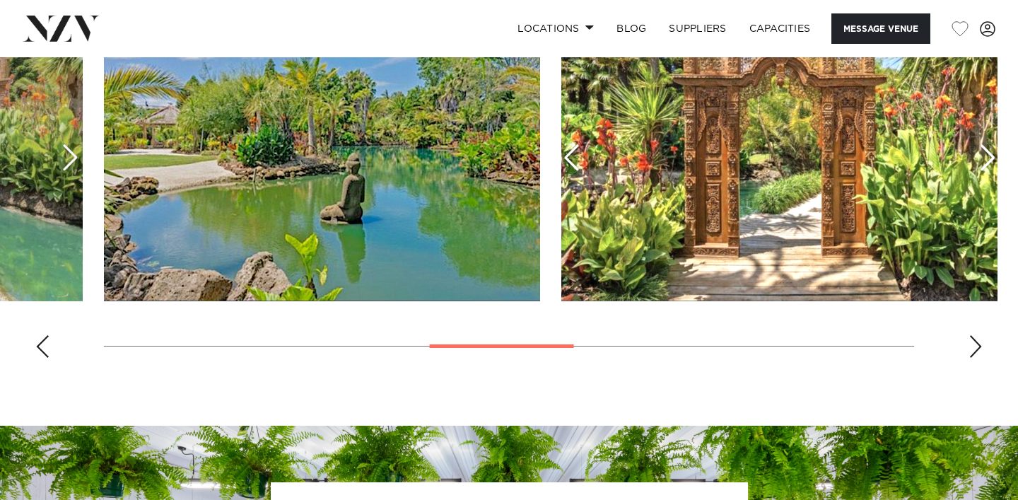
click at [974, 358] on div "Next slide" at bounding box center [976, 346] width 14 height 23
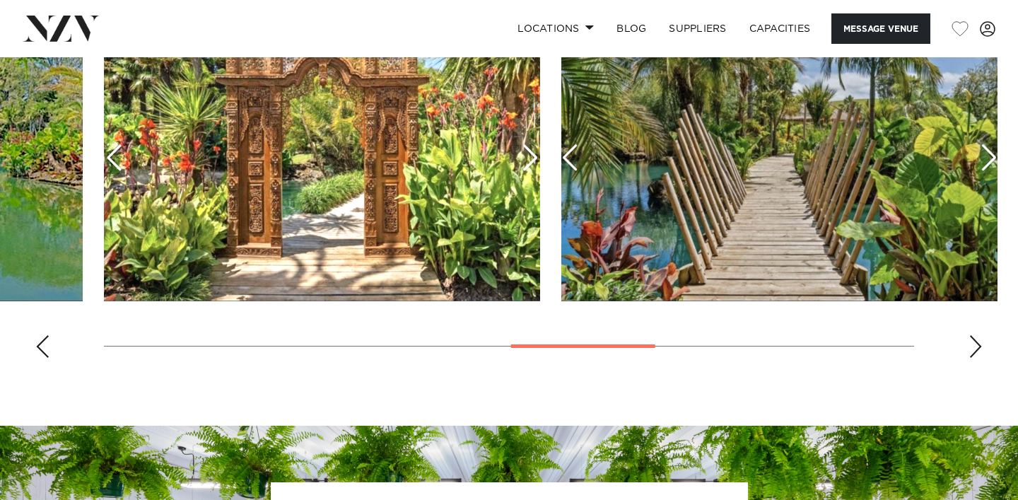
click at [974, 358] on div "Next slide" at bounding box center [976, 346] width 14 height 23
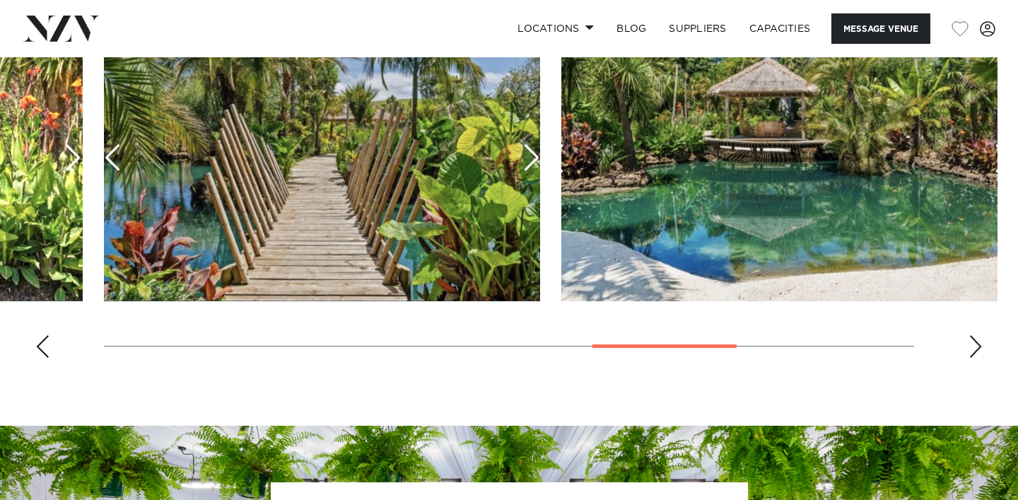
click at [974, 358] on div "Next slide" at bounding box center [976, 346] width 14 height 23
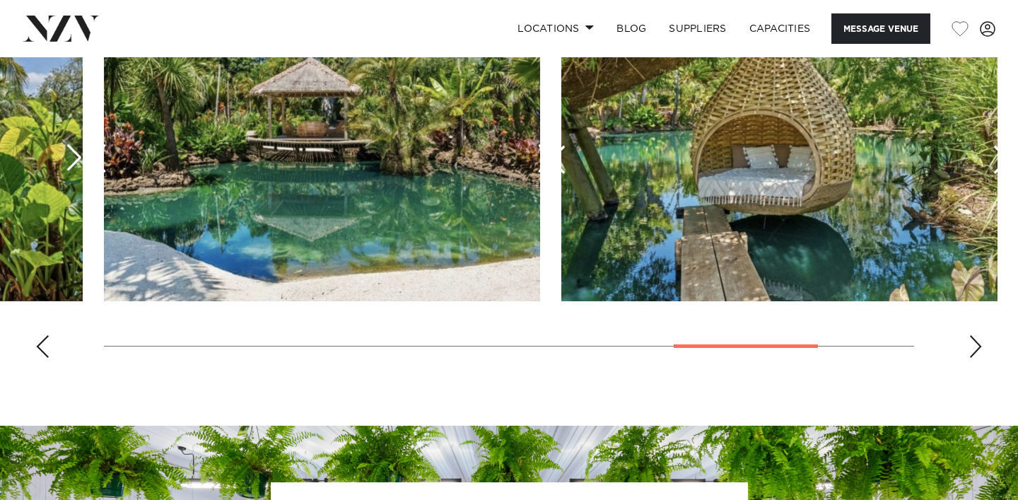
click at [974, 358] on div "Next slide" at bounding box center [976, 346] width 14 height 23
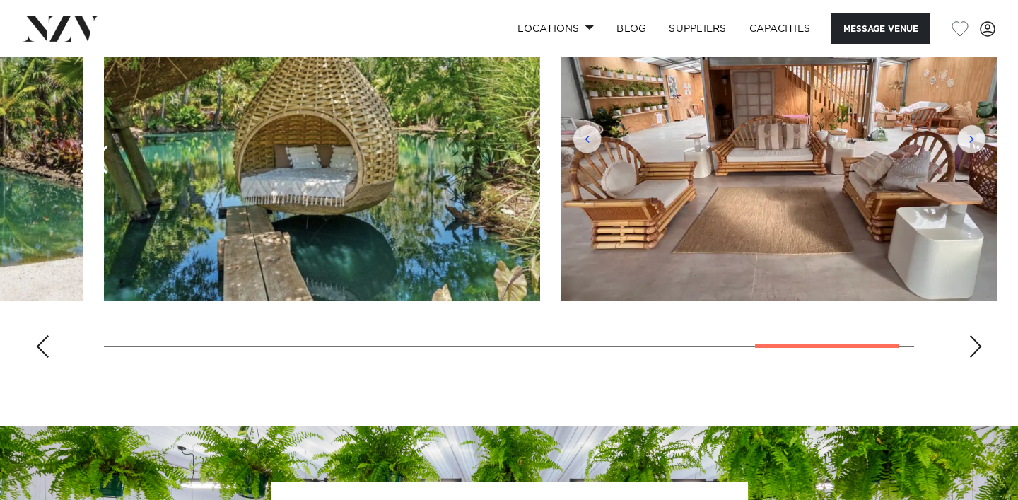
click at [974, 358] on div "Next slide" at bounding box center [976, 346] width 14 height 23
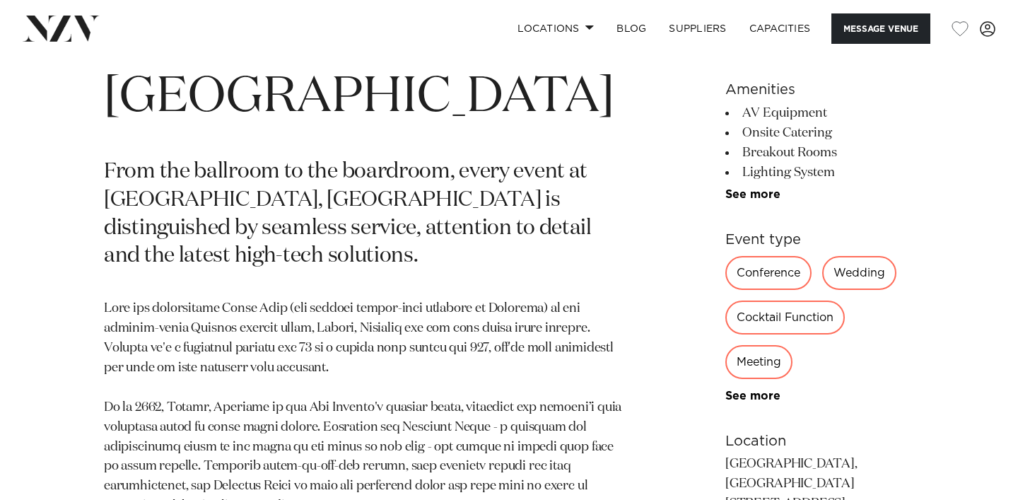
scroll to position [623, 0]
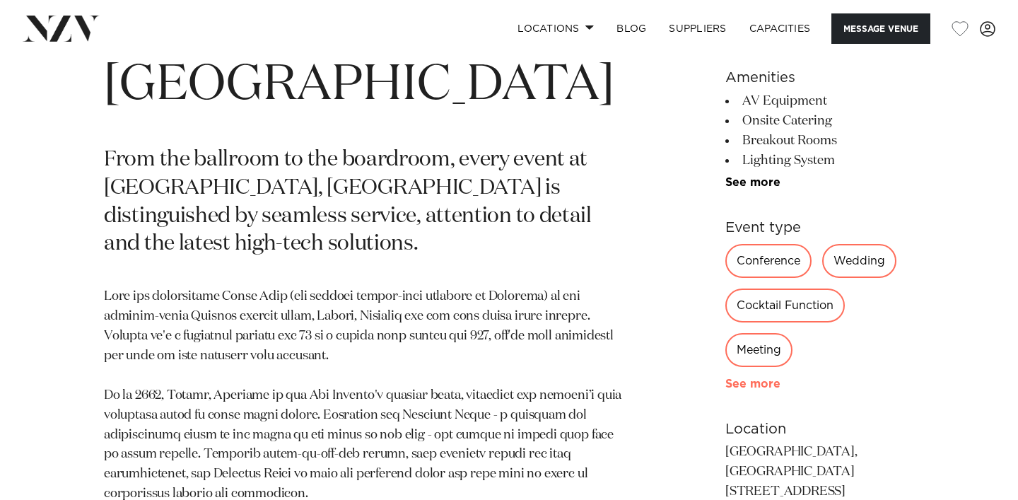
click at [726, 378] on link "See more" at bounding box center [781, 383] width 110 height 11
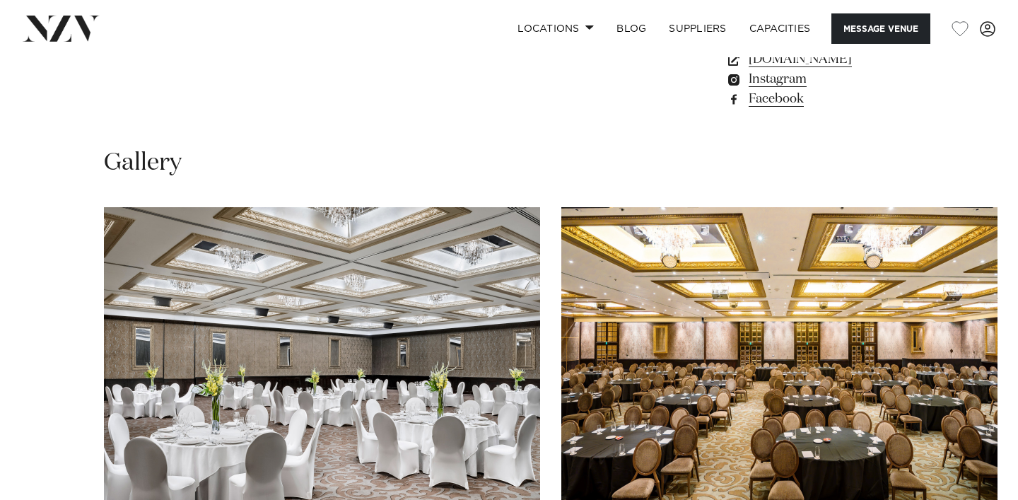
scroll to position [1506, 0]
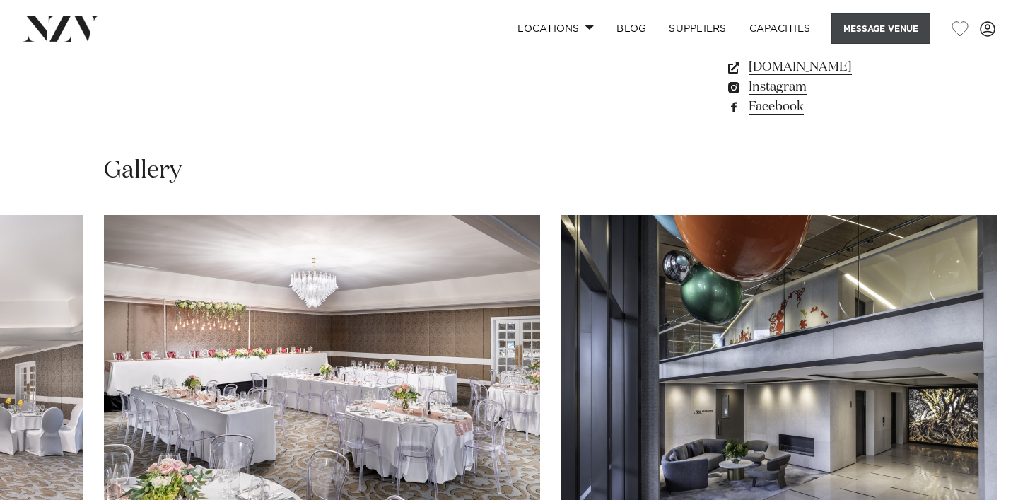
click at [902, 31] on button "Message Venue" at bounding box center [881, 28] width 99 height 30
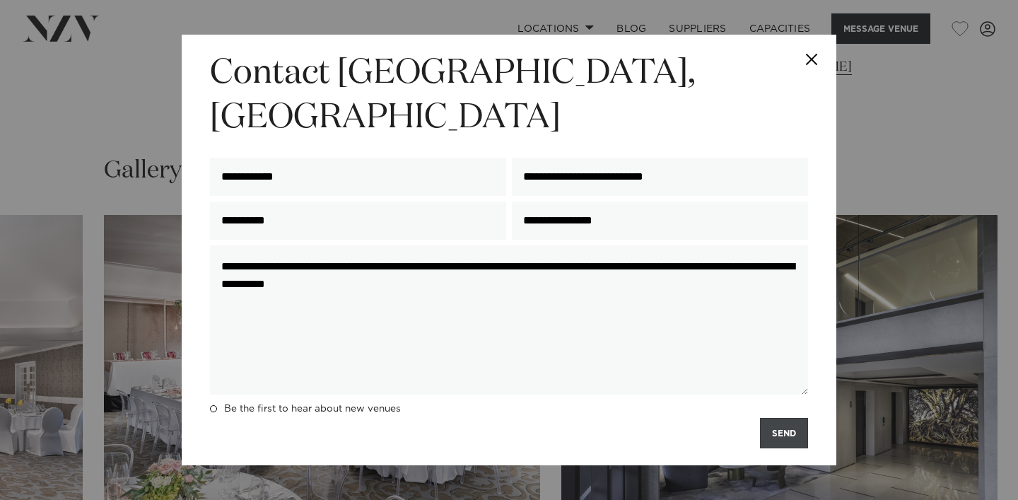
click at [787, 418] on button "SEND" at bounding box center [784, 433] width 48 height 30
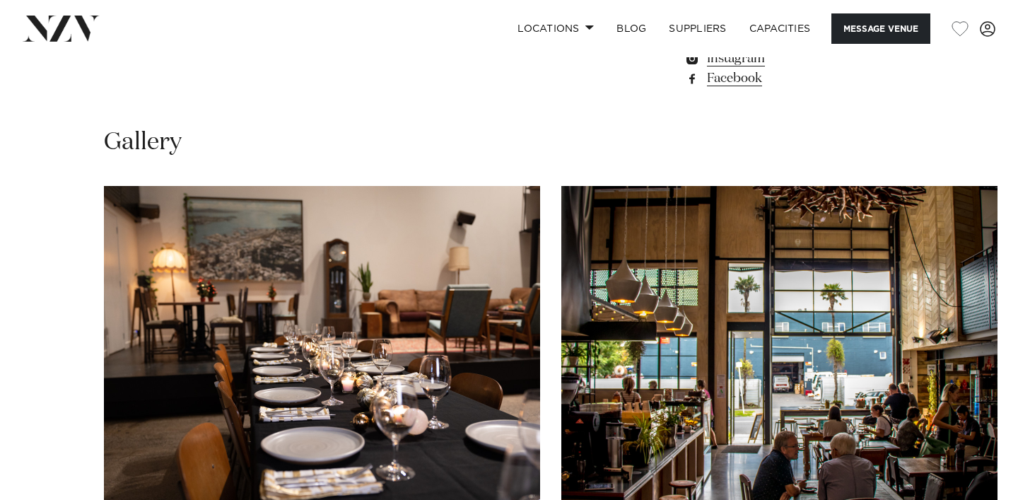
scroll to position [1273, 0]
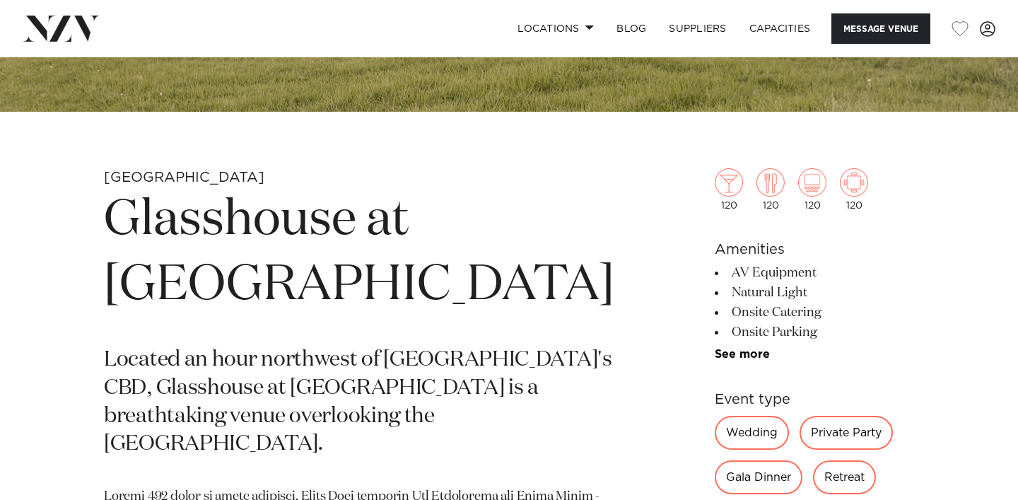
scroll to position [477, 0]
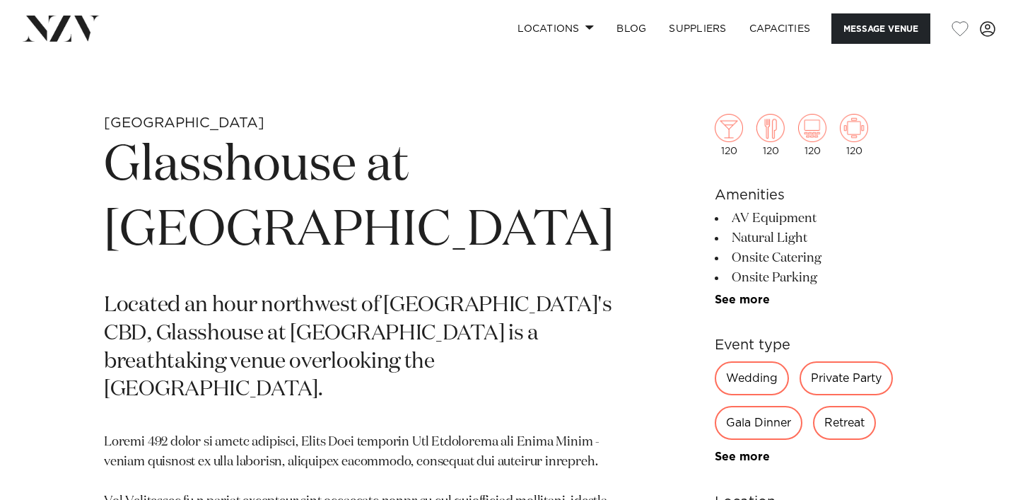
click at [715, 308] on div "120 120 120 120 Amenities AV Equipment Natural Light Onsite Catering Onsite Par…" at bounding box center [814, 447] width 199 height 781
click at [715, 298] on link "See more" at bounding box center [770, 299] width 110 height 11
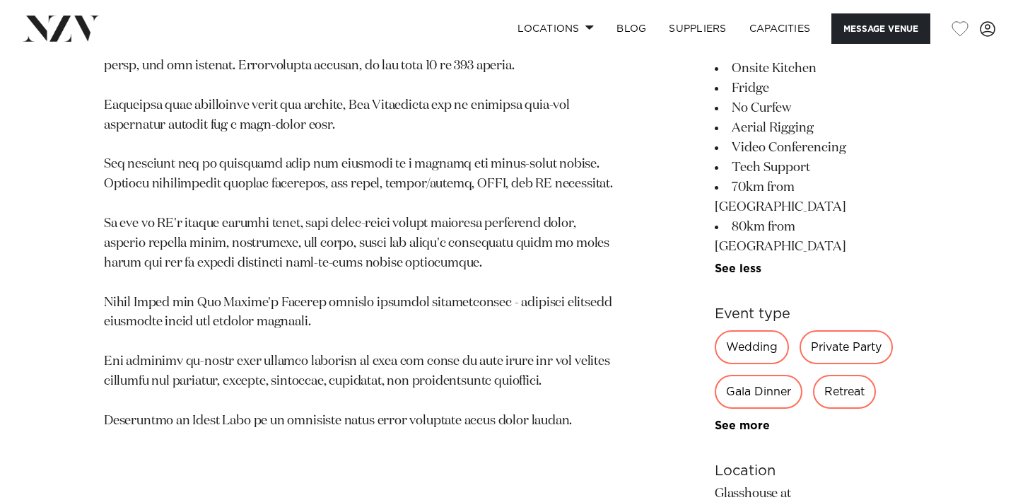
scroll to position [940, 0]
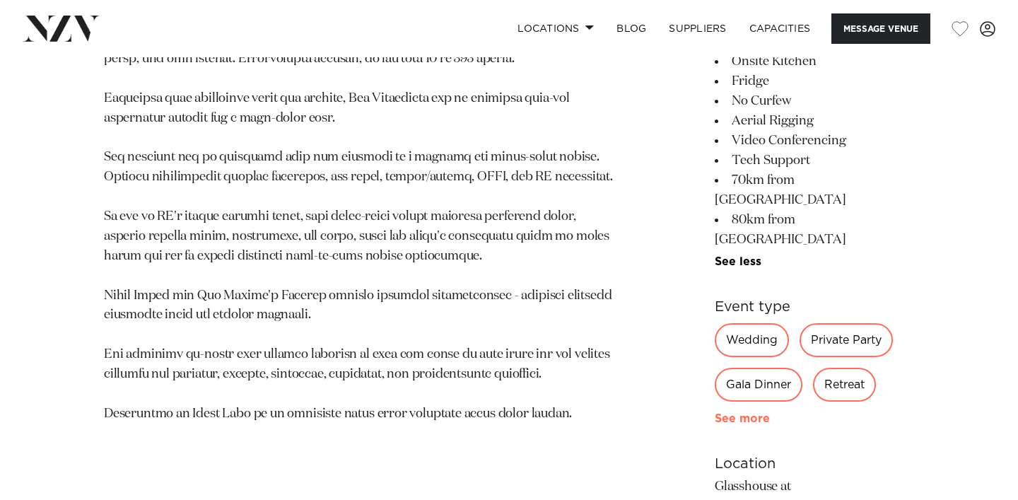
click at [715, 413] on link "See more" at bounding box center [770, 418] width 110 height 11
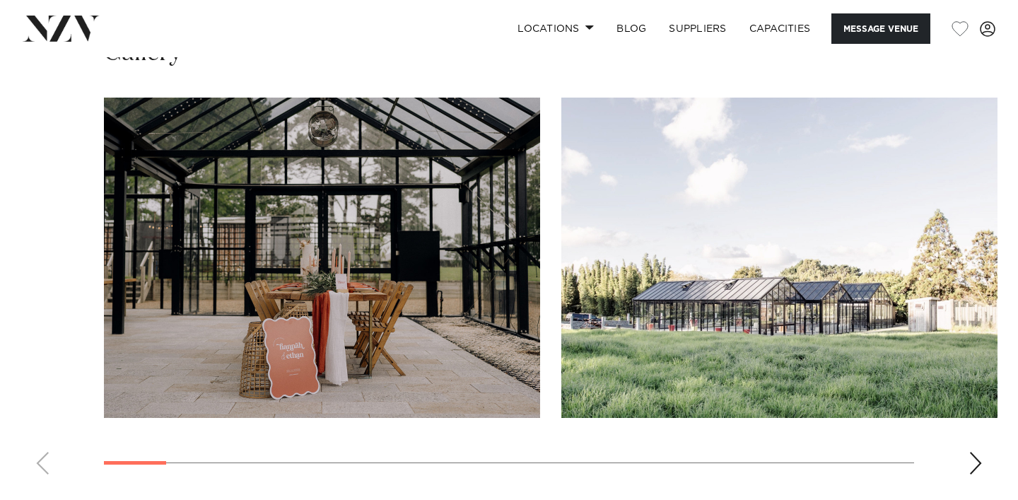
scroll to position [2185, 0]
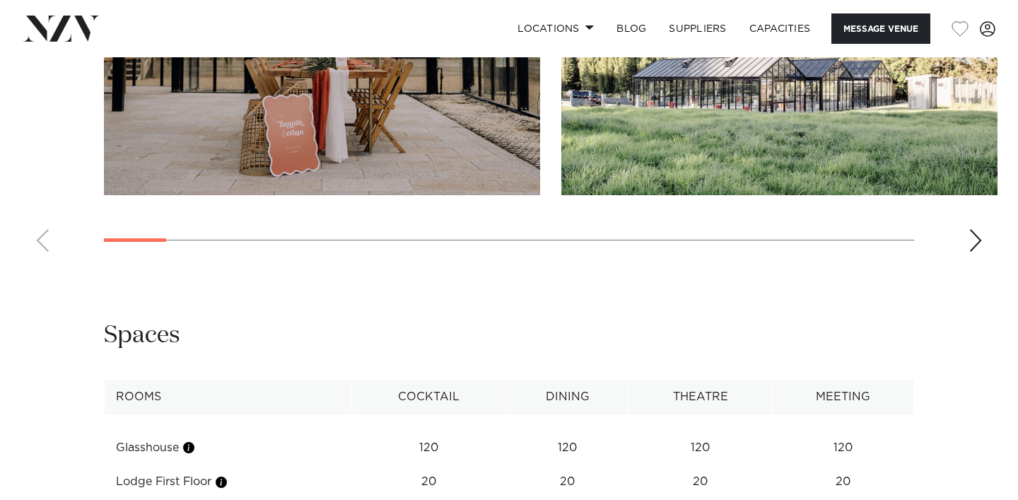
click at [971, 229] on div "Next slide" at bounding box center [976, 240] width 14 height 23
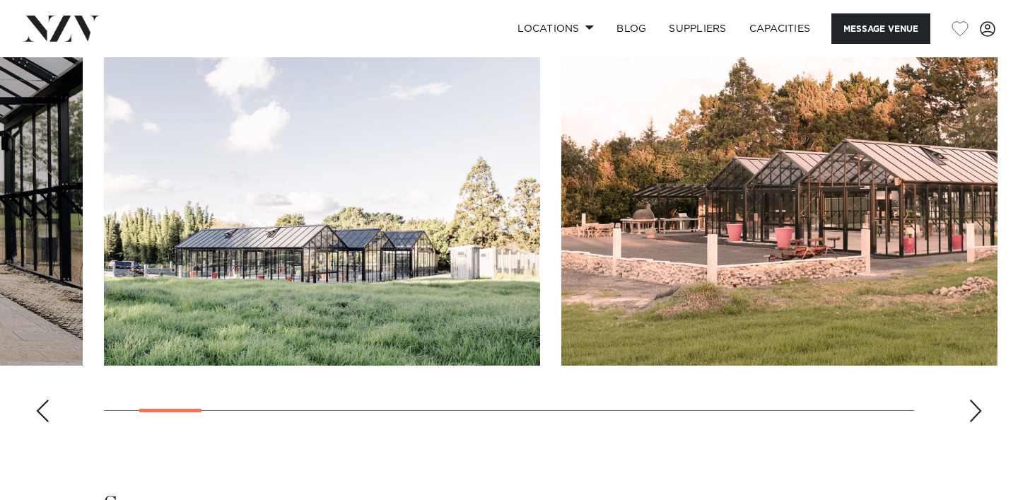
scroll to position [1999, 0]
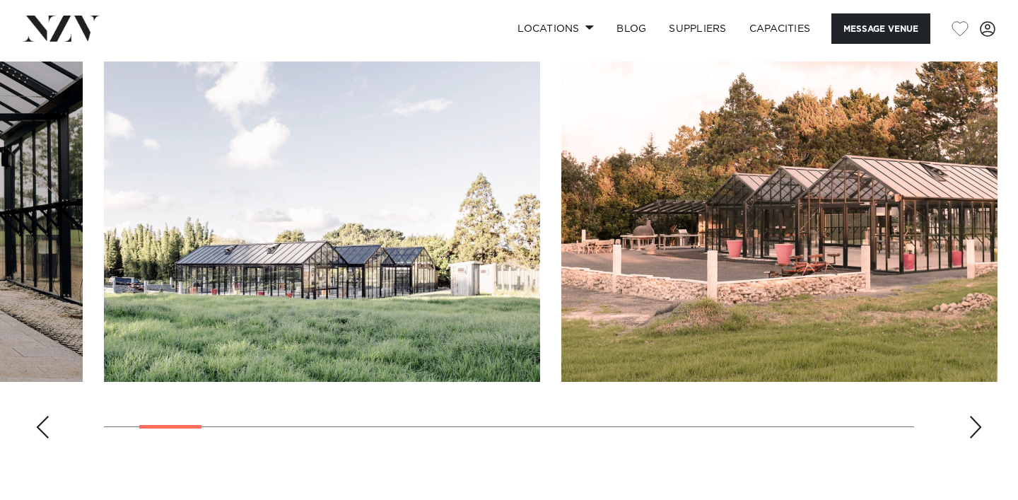
click at [970, 416] on div "Next slide" at bounding box center [976, 427] width 14 height 23
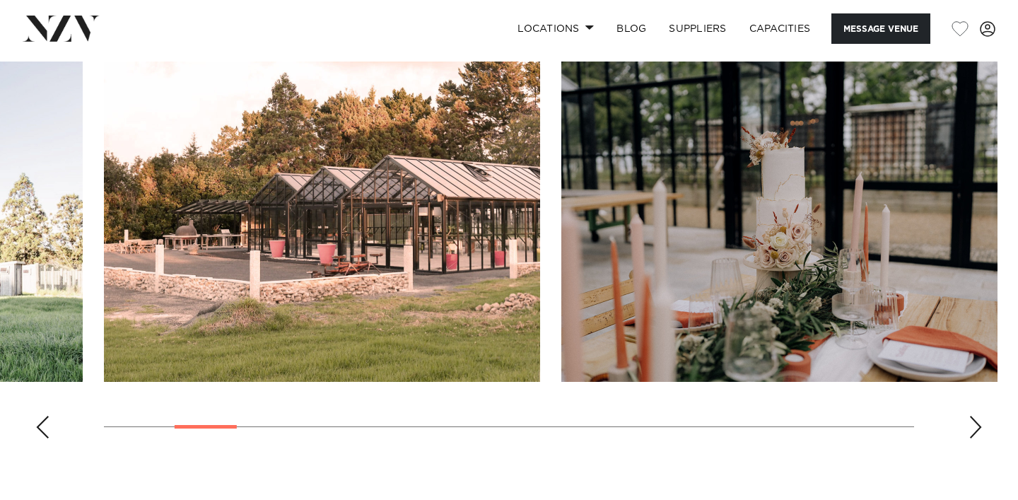
click at [967, 351] on swiper-container at bounding box center [509, 256] width 1018 height 388
click at [977, 416] on div "Next slide" at bounding box center [976, 427] width 14 height 23
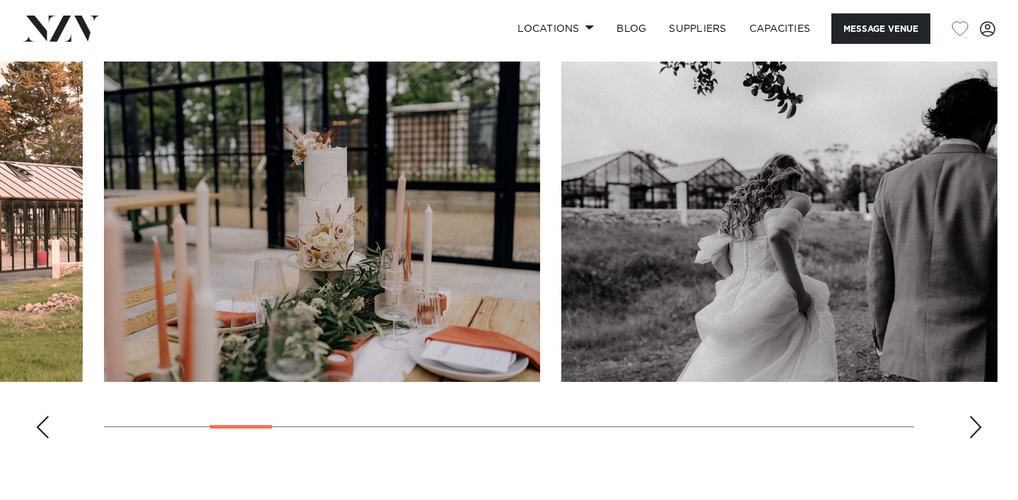
click at [977, 416] on div "Next slide" at bounding box center [976, 427] width 14 height 23
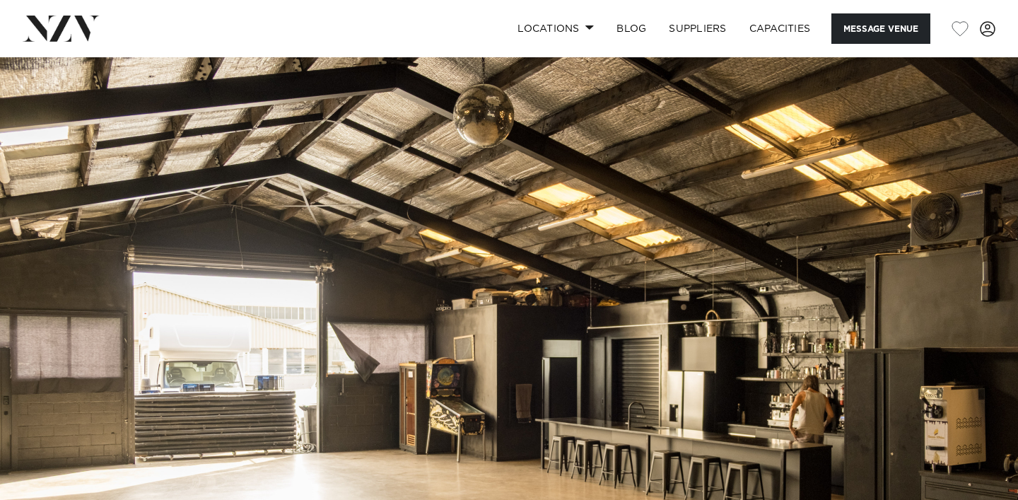
scroll to position [107, 0]
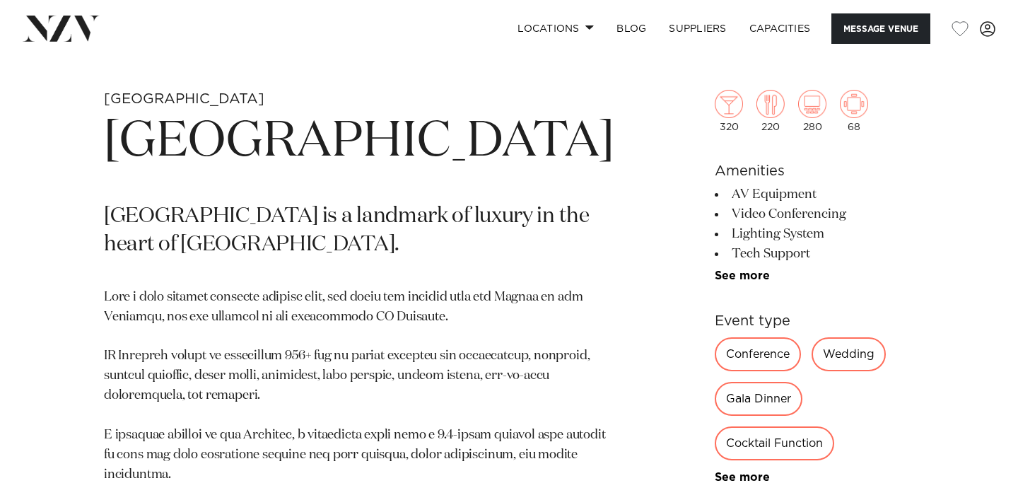
scroll to position [505, 0]
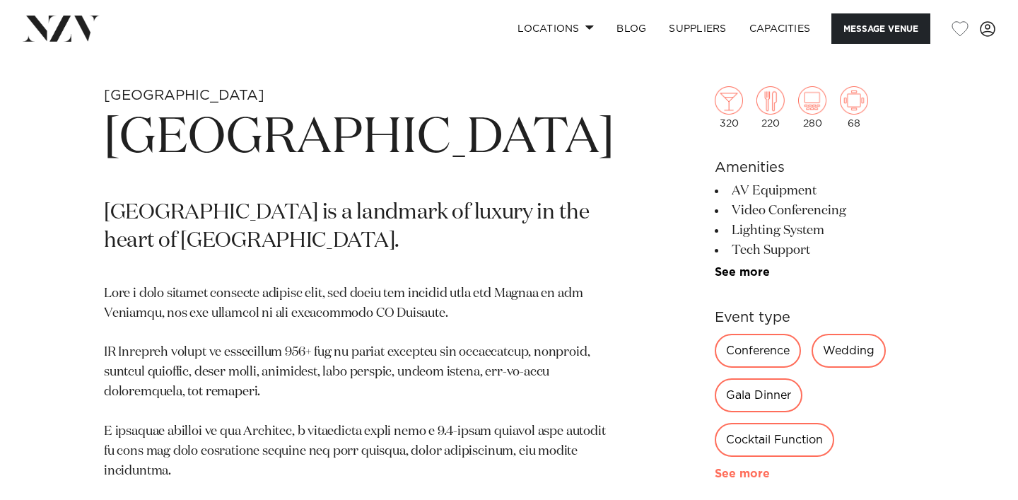
click at [718, 468] on link "See more" at bounding box center [770, 473] width 110 height 11
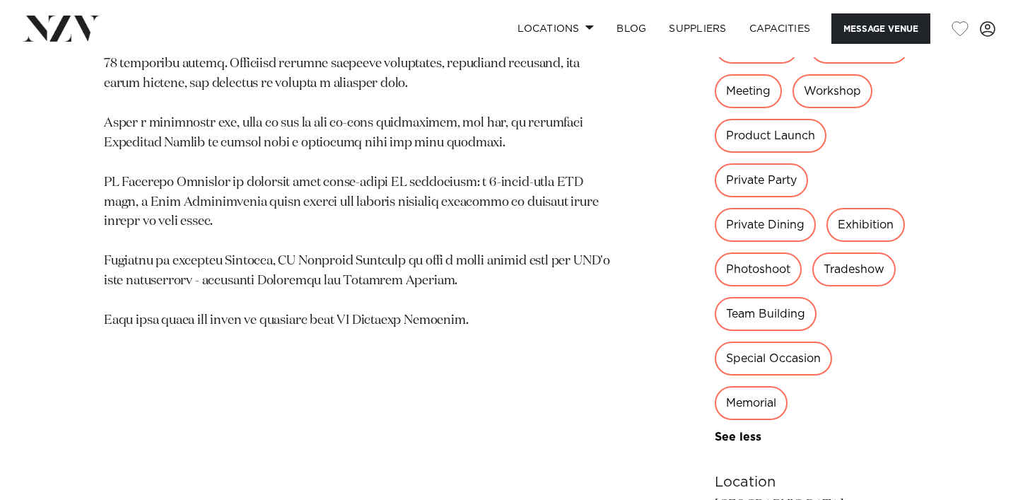
scroll to position [945, 0]
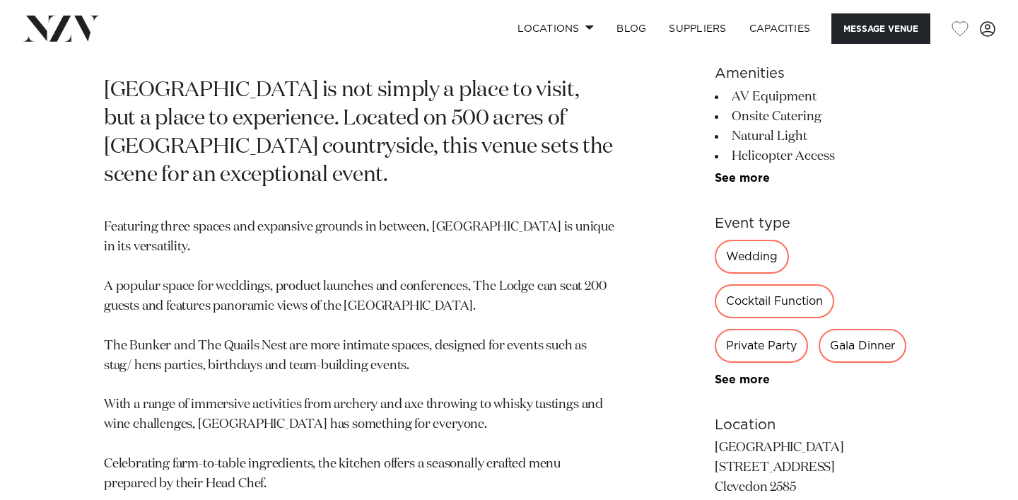
scroll to position [643, 0]
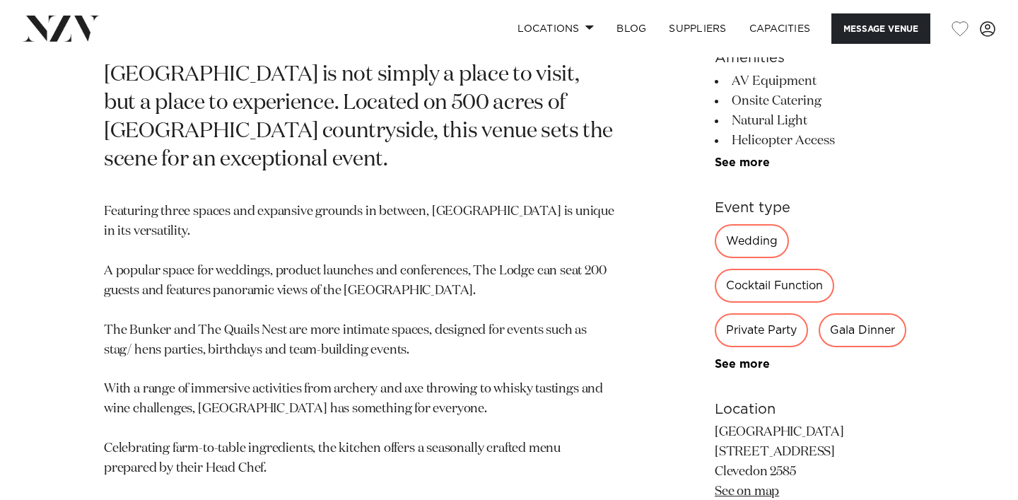
click at [717, 359] on link "See more" at bounding box center [770, 364] width 110 height 11
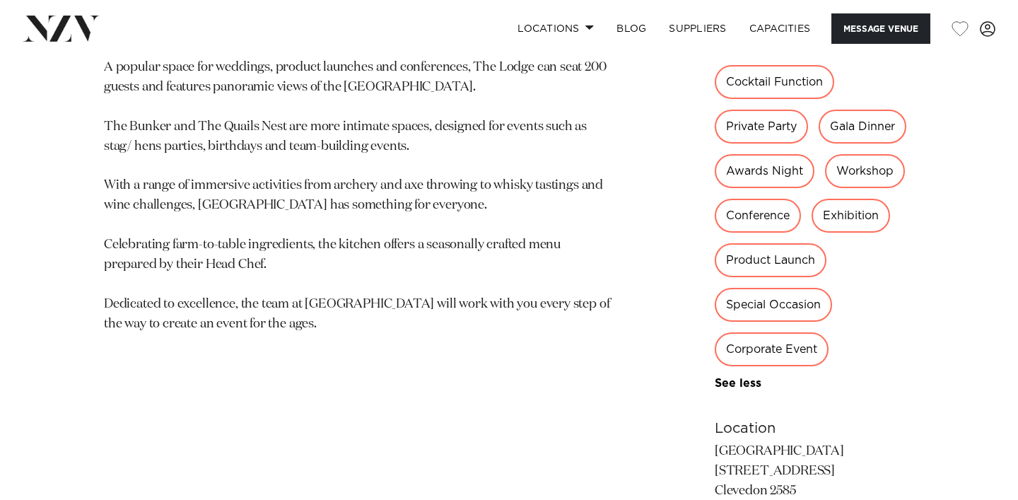
scroll to position [988, 0]
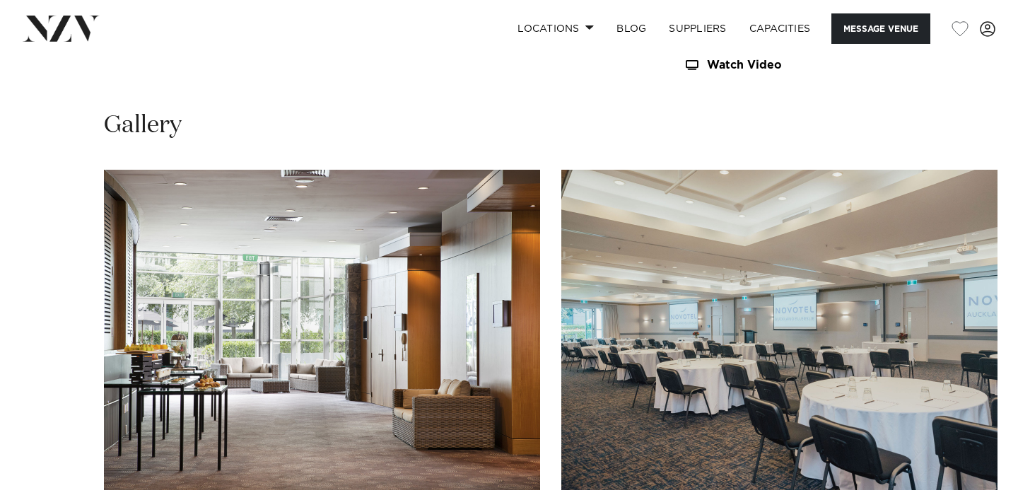
scroll to position [1526, 0]
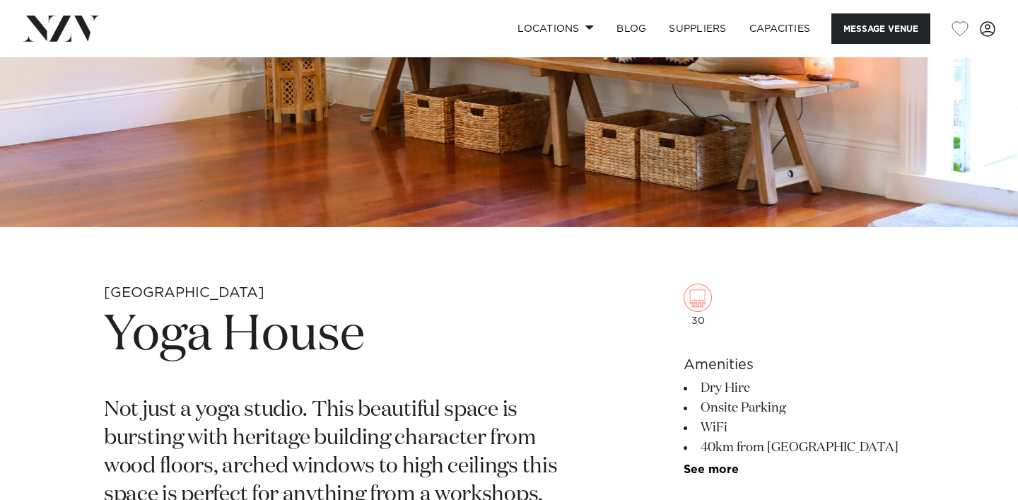
scroll to position [339, 0]
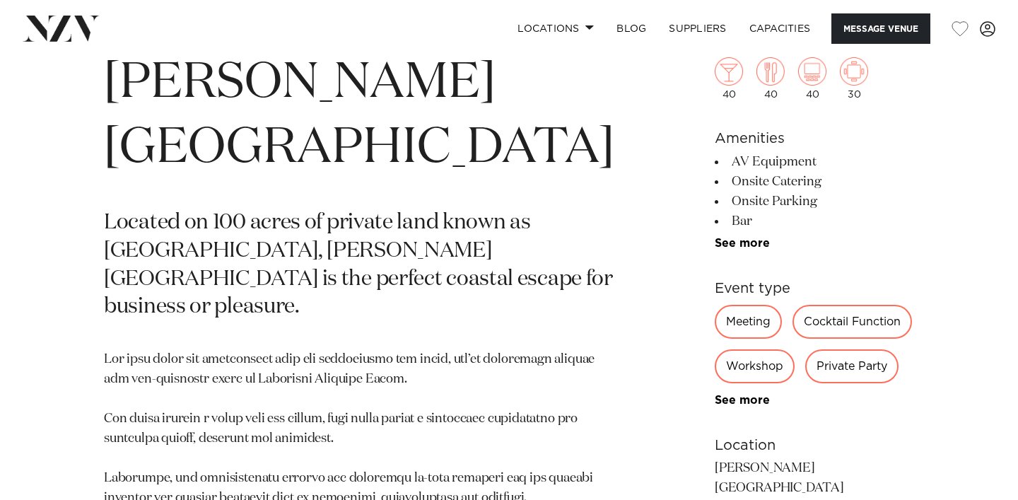
scroll to position [562, 0]
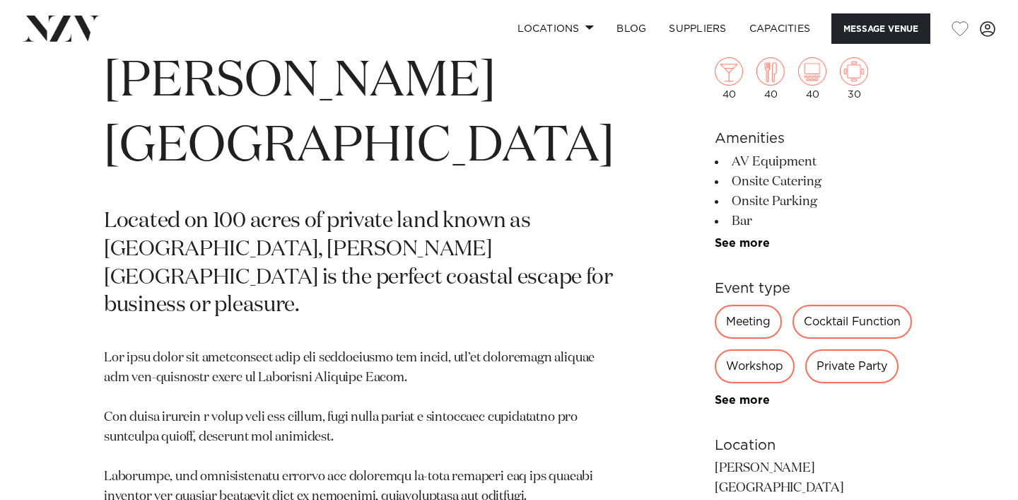
click at [715, 392] on div "Meeting Cocktail Function Workshop Private Party Wedding Private Dining Retreat…" at bounding box center [814, 356] width 199 height 102
click at [715, 402] on link "See more" at bounding box center [770, 400] width 110 height 11
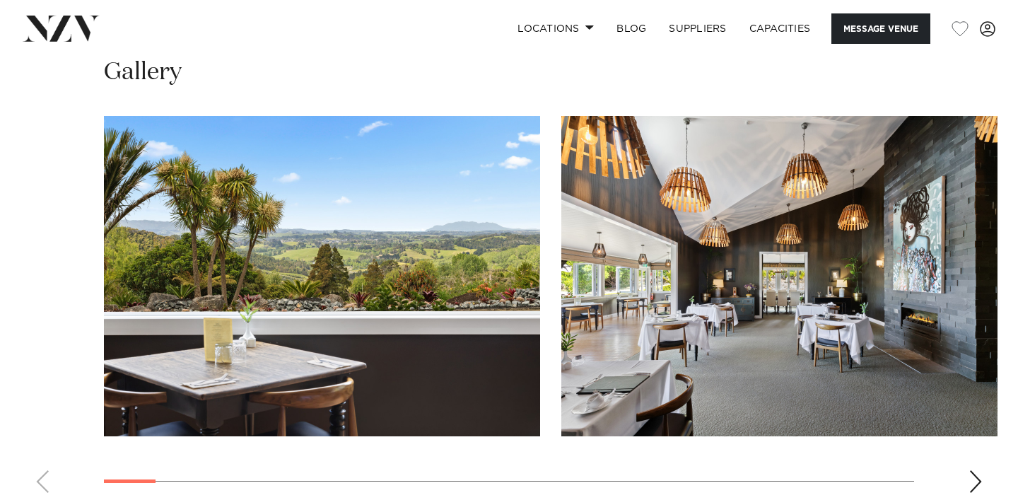
scroll to position [1474, 0]
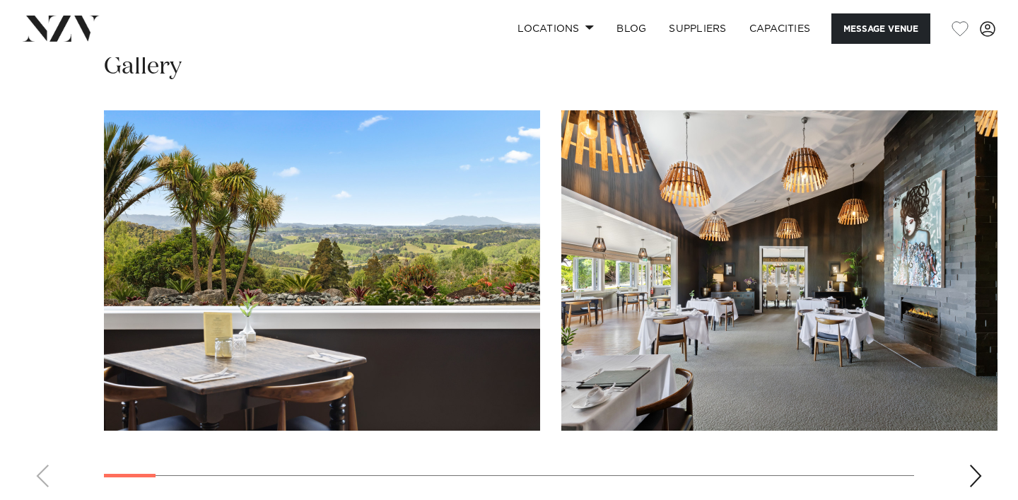
click at [966, 433] on swiper-container at bounding box center [509, 304] width 1018 height 388
click at [974, 465] on div "Next slide" at bounding box center [976, 476] width 14 height 23
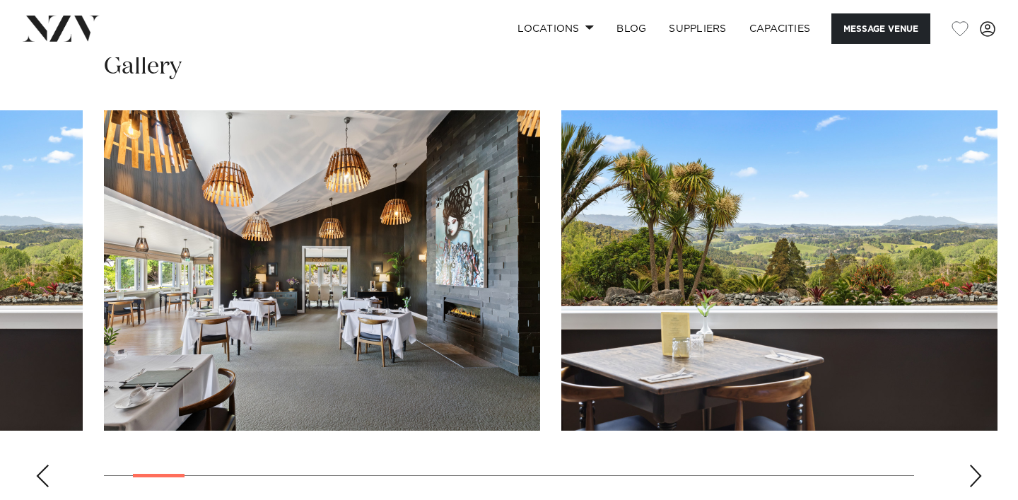
click at [974, 465] on div "Next slide" at bounding box center [976, 476] width 14 height 23
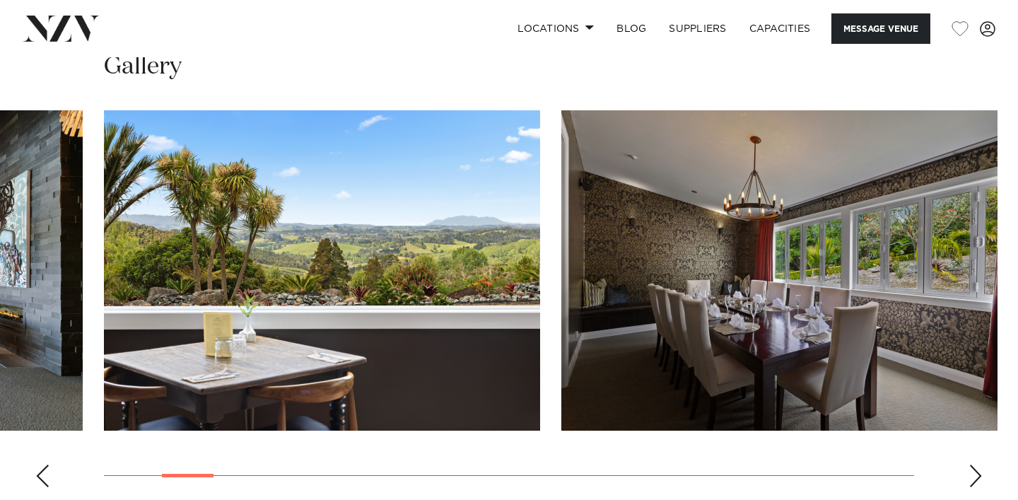
click at [974, 465] on div "Next slide" at bounding box center [976, 476] width 14 height 23
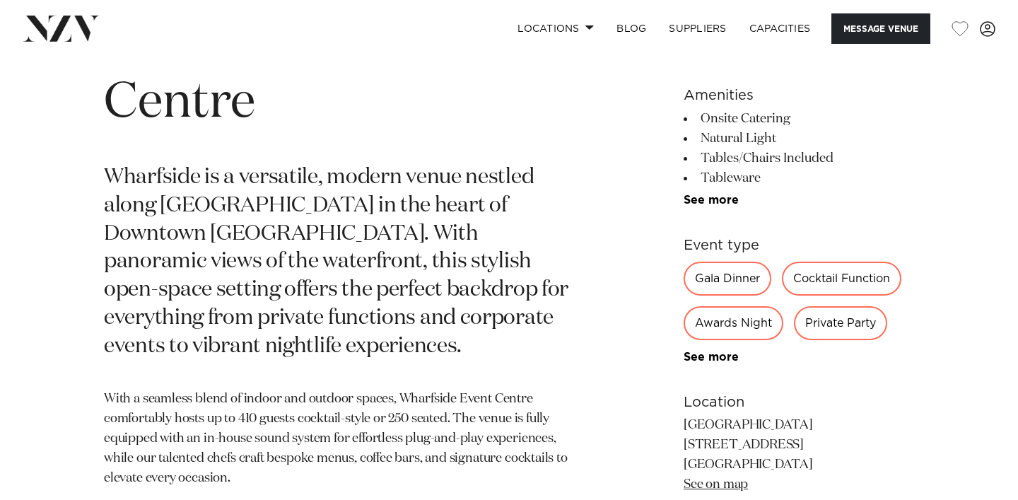
scroll to position [608, 0]
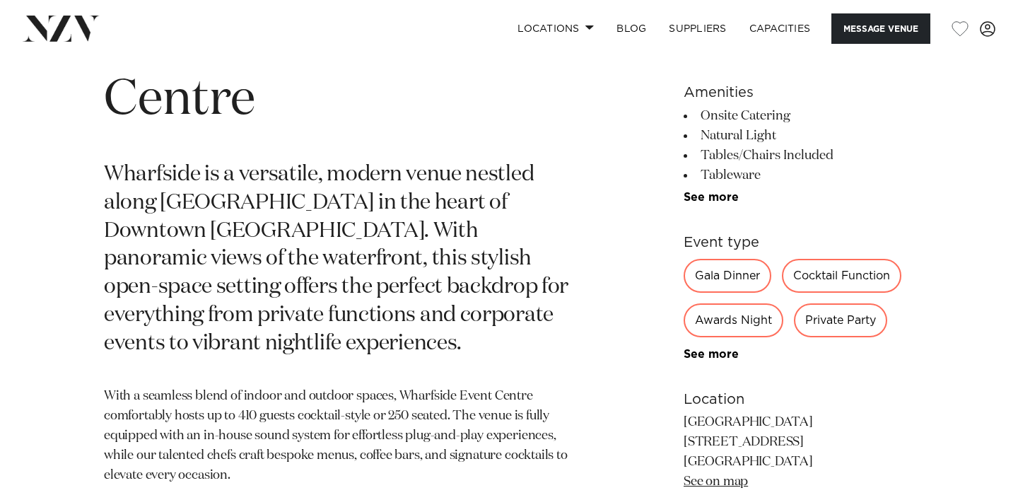
click at [716, 356] on link "See more" at bounding box center [739, 354] width 110 height 11
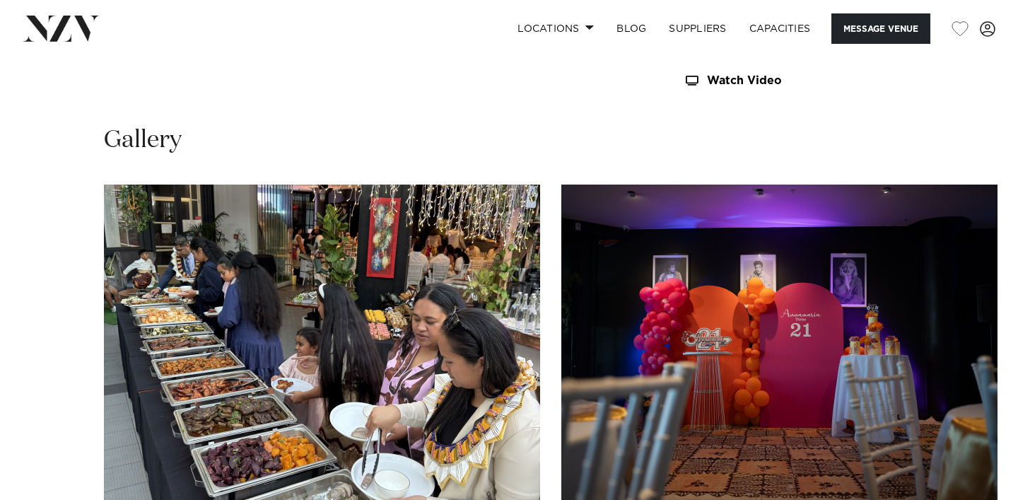
scroll to position [1454, 0]
